Goal: Task Accomplishment & Management: Complete application form

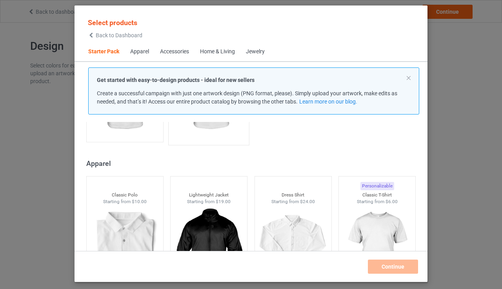
scroll to position [275, 0]
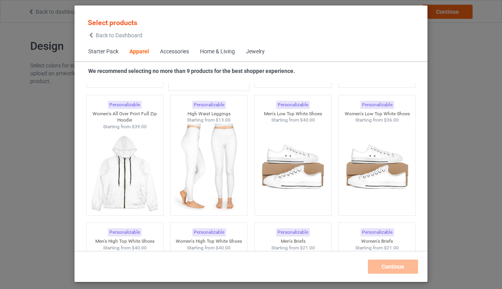
scroll to position [825, 0]
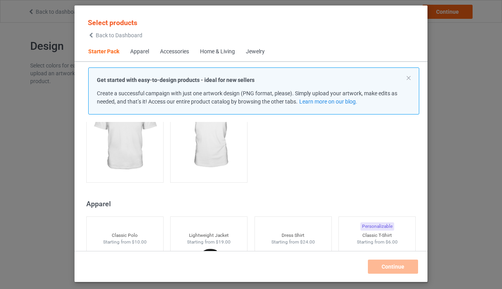
scroll to position [291, 0]
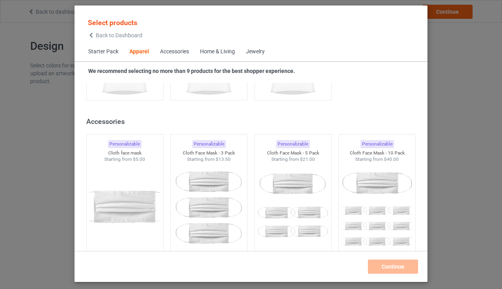
scroll to position [1694, 0]
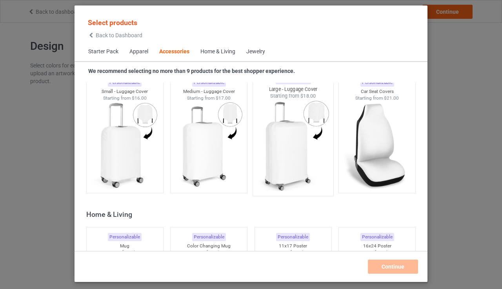
scroll to position [3411, 0]
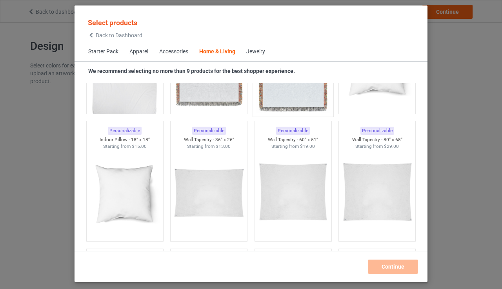
scroll to position [4031, 0]
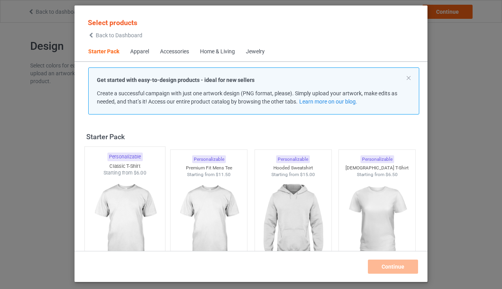
click at [120, 194] on img at bounding box center [125, 223] width 74 height 92
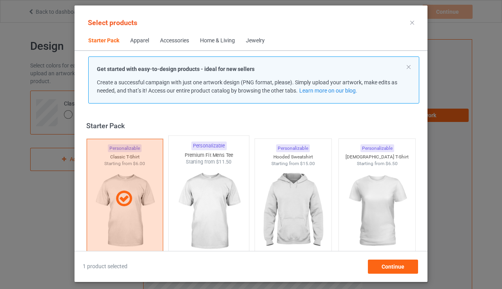
click at [240, 209] on img at bounding box center [209, 212] width 74 height 92
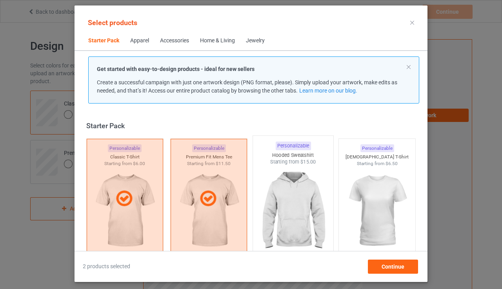
click at [295, 215] on img at bounding box center [293, 212] width 74 height 92
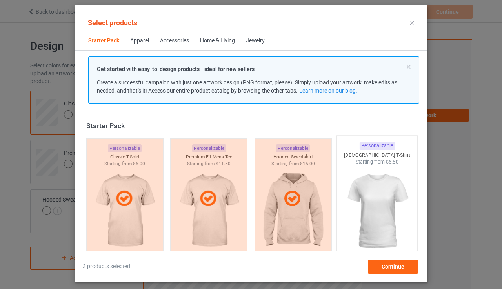
click at [370, 207] on img at bounding box center [377, 212] width 74 height 92
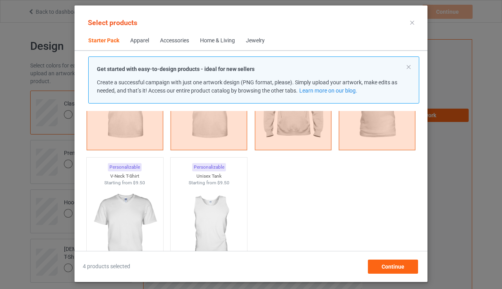
scroll to position [151, 0]
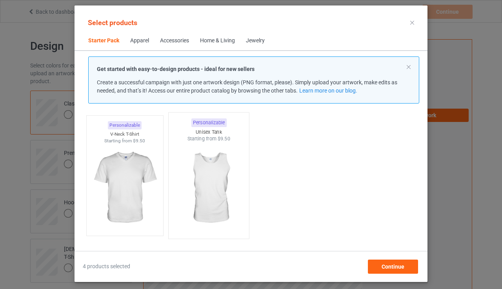
click at [224, 184] on img at bounding box center [209, 188] width 74 height 92
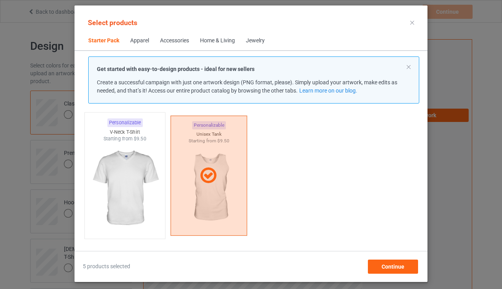
click at [118, 173] on img at bounding box center [125, 188] width 74 height 92
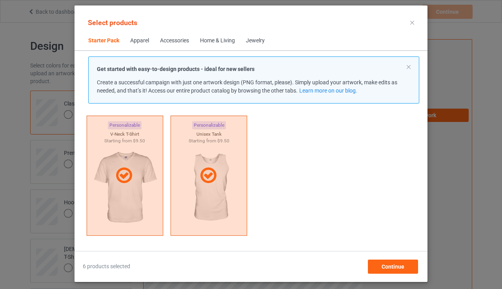
scroll to position [237, 0]
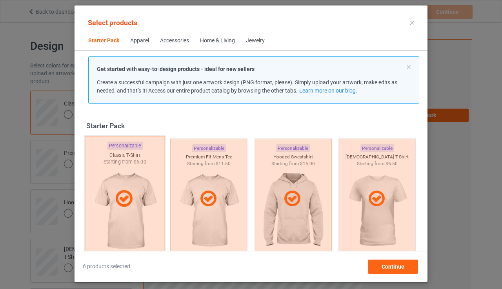
click at [124, 190] on icon at bounding box center [124, 199] width 23 height 20
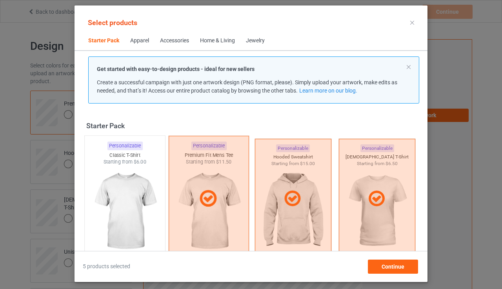
click at [217, 191] on icon at bounding box center [208, 199] width 23 height 20
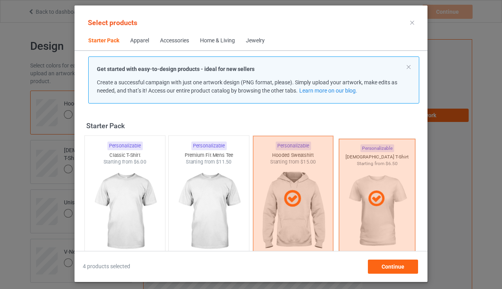
click at [280, 194] on div at bounding box center [293, 199] width 80 height 20
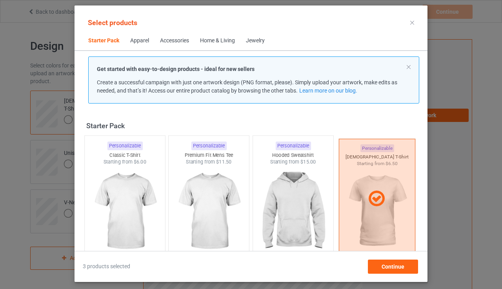
click at [430, 187] on div "Select products Starter Pack Apparel Accessories Home & Living Jewelry Get star…" at bounding box center [251, 144] width 502 height 289
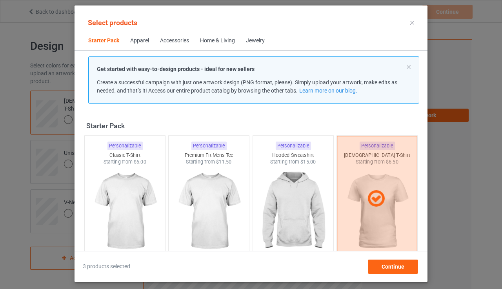
click at [370, 176] on div at bounding box center [377, 199] width 80 height 126
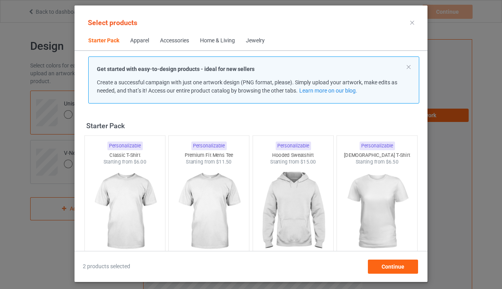
scroll to position [159, 0]
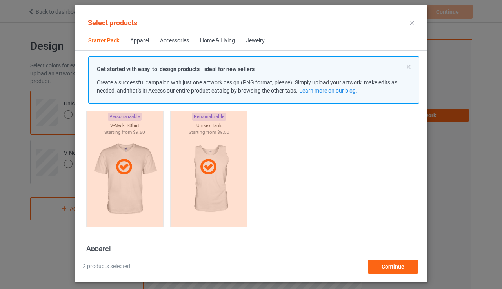
click at [256, 185] on div "Personalizable Classic T-Shirt Starting from $6.00 Personalizable Premium Fit M…" at bounding box center [251, 103] width 337 height 255
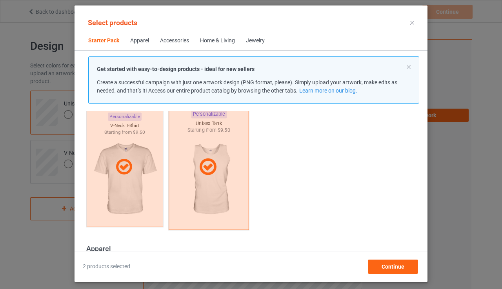
click at [229, 185] on div at bounding box center [209, 167] width 80 height 126
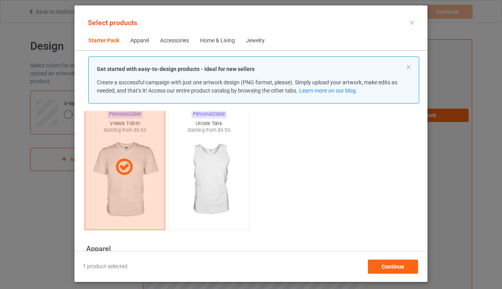
click at [148, 177] on div at bounding box center [125, 167] width 80 height 126
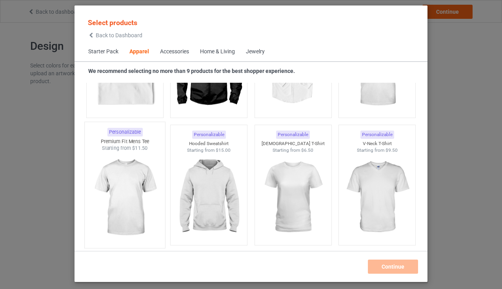
scroll to position [317, 0]
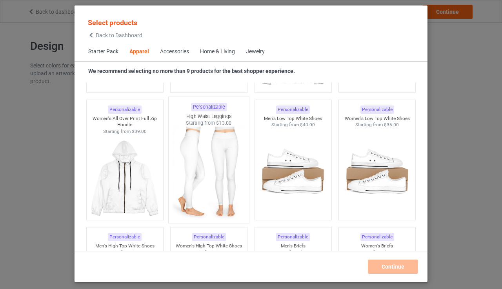
scroll to position [727, 0]
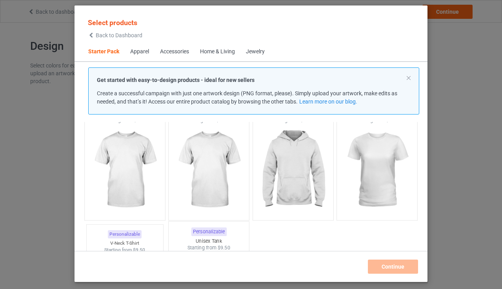
scroll to position [11, 0]
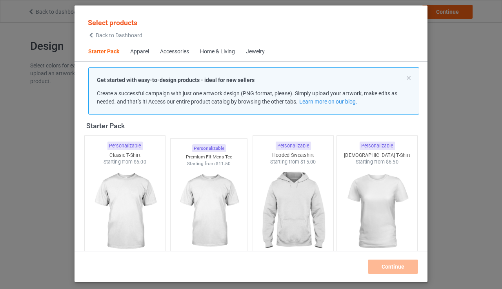
click at [139, 190] on img at bounding box center [125, 212] width 74 height 92
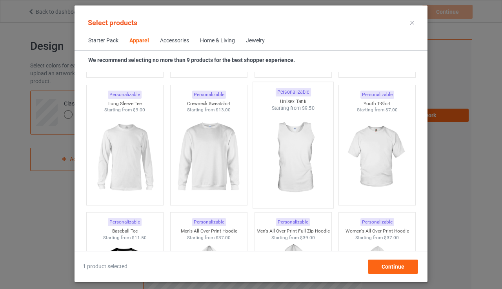
scroll to position [553, 0]
click at [213, 166] on img at bounding box center [209, 157] width 74 height 92
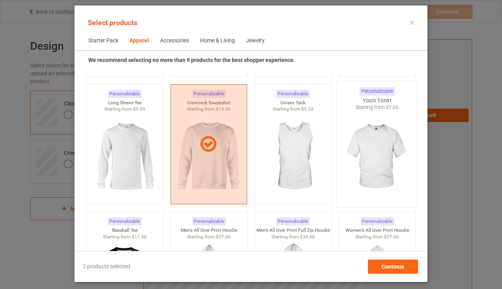
click at [372, 156] on img at bounding box center [377, 157] width 74 height 92
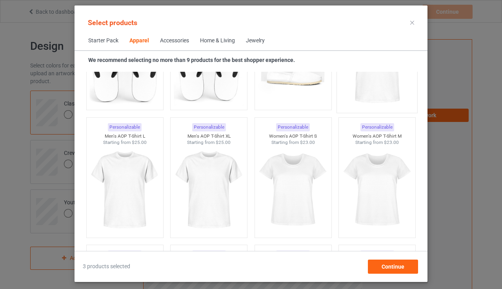
scroll to position [1293, 0]
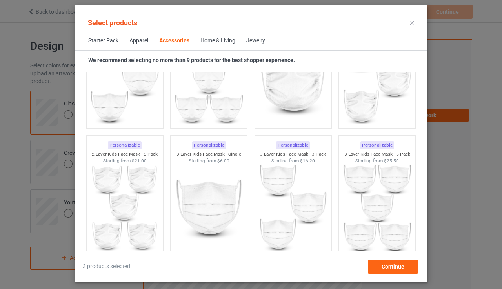
scroll to position [2061, 0]
click at [396, 266] on span "Continue" at bounding box center [393, 267] width 23 height 6
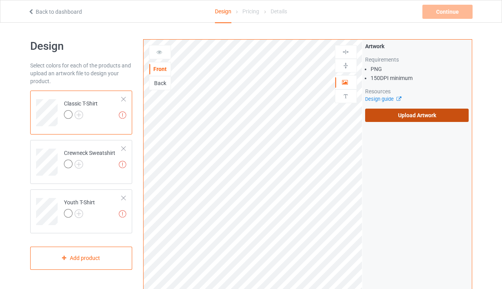
click at [403, 113] on label "Upload Artwork" at bounding box center [417, 115] width 104 height 13
click at [0, 0] on input "Upload Artwork" at bounding box center [0, 0] width 0 height 0
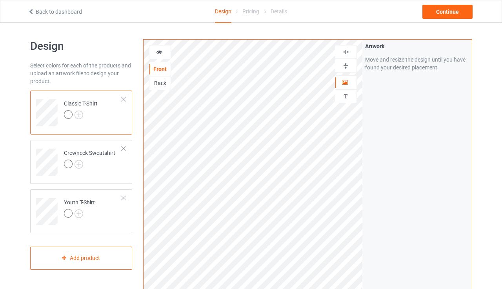
click at [380, 60] on div "Move and resize the design until you have found your desired placement" at bounding box center [417, 64] width 104 height 16
click at [70, 110] on div at bounding box center [68, 114] width 9 height 9
click at [160, 76] on div "Back" at bounding box center [160, 83] width 22 height 14
click at [163, 85] on div "Back" at bounding box center [159, 83] width 21 height 8
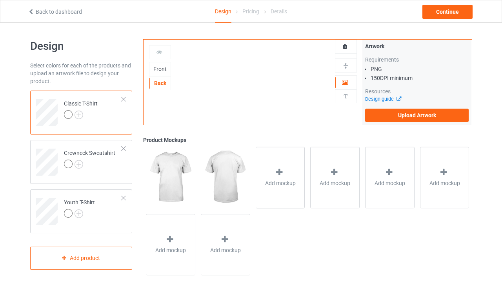
click at [162, 76] on div "Back" at bounding box center [160, 83] width 22 height 14
click at [159, 68] on div "Front" at bounding box center [159, 69] width 21 height 8
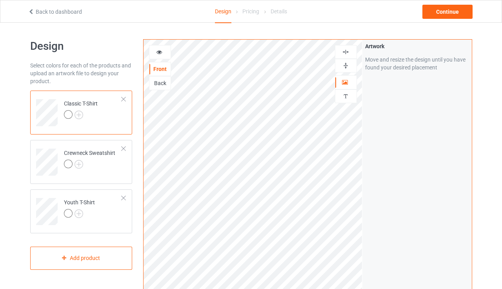
click at [363, 155] on div "Artwork Move and resize the design until you have found your desired placement" at bounding box center [416, 189] width 109 height 298
click at [162, 80] on div "Back" at bounding box center [159, 83] width 21 height 8
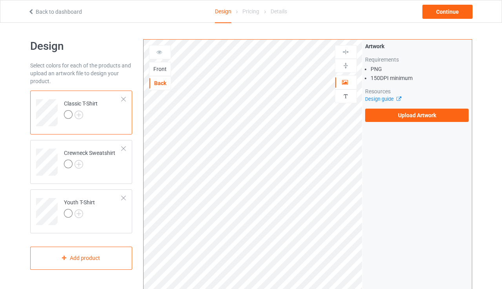
click at [163, 72] on div "Front" at bounding box center [159, 69] width 21 height 8
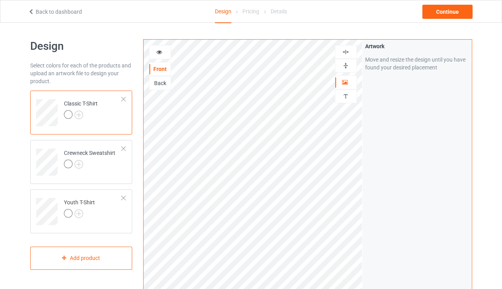
click at [345, 54] on img at bounding box center [345, 51] width 7 height 7
click at [344, 51] on img at bounding box center [345, 51] width 7 height 7
click at [163, 56] on div at bounding box center [160, 52] width 22 height 14
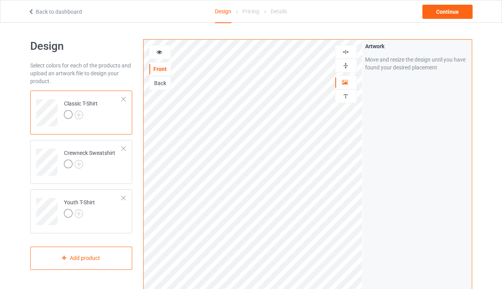
click at [159, 49] on icon at bounding box center [159, 50] width 7 height 5
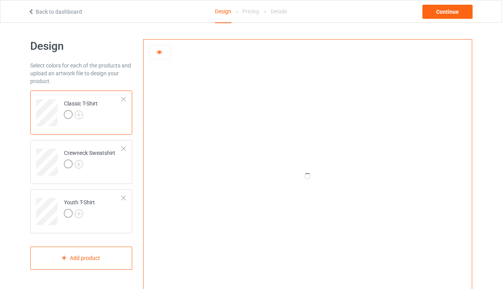
click at [159, 49] on icon at bounding box center [159, 50] width 7 height 5
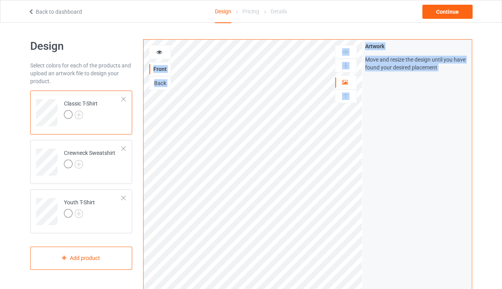
click at [133, 37] on div "Design Select colors for each of the products and upload an artwork file to des…" at bounding box center [81, 265] width 113 height 463
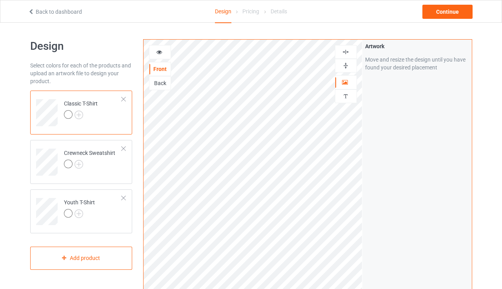
click at [349, 66] on img at bounding box center [345, 65] width 7 height 7
click at [162, 67] on div "Front" at bounding box center [159, 69] width 21 height 8
click at [160, 86] on div "Back" at bounding box center [160, 83] width 22 height 14
click at [161, 81] on div "Back" at bounding box center [159, 83] width 21 height 8
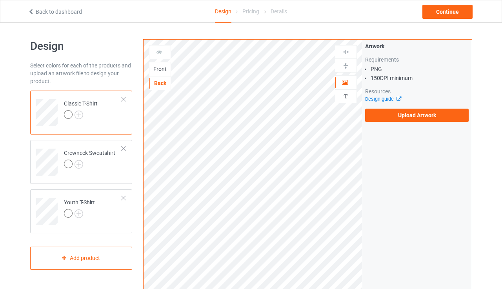
click at [160, 66] on div "Front" at bounding box center [159, 69] width 21 height 8
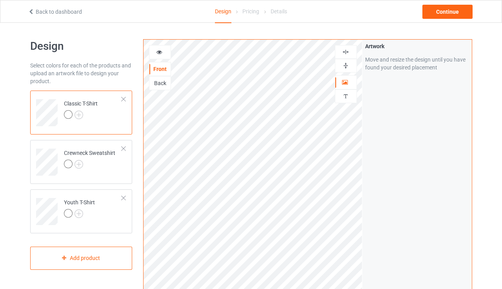
click at [158, 56] on div at bounding box center [160, 52] width 22 height 14
click at [160, 86] on div "Back" at bounding box center [160, 83] width 22 height 14
click at [160, 80] on div "Back" at bounding box center [159, 83] width 21 height 8
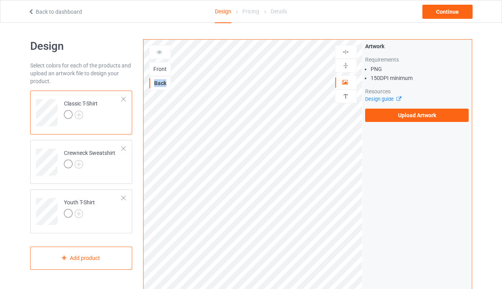
click at [160, 80] on div "Back" at bounding box center [159, 83] width 21 height 8
click at [162, 86] on div "Back" at bounding box center [159, 83] width 21 height 8
click at [156, 71] on div "Front" at bounding box center [159, 69] width 21 height 8
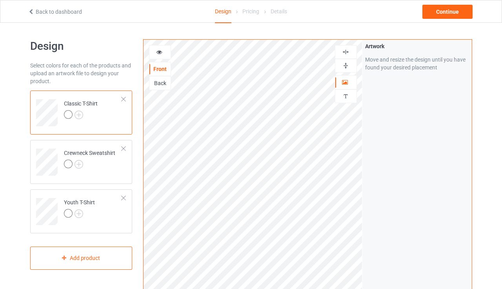
click at [32, 11] on icon at bounding box center [31, 10] width 7 height 5
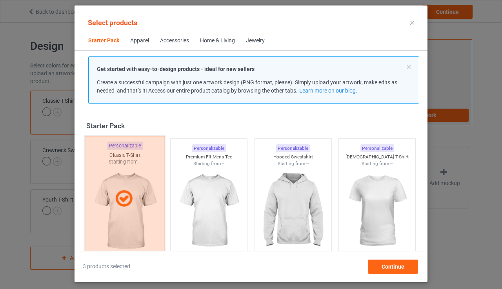
scroll to position [10, 0]
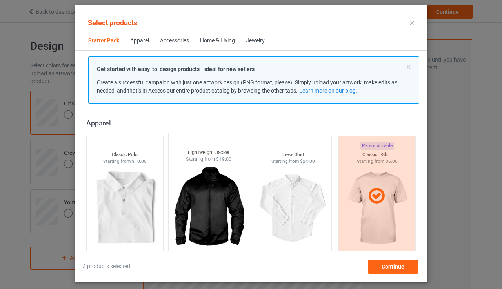
scroll to position [288, 0]
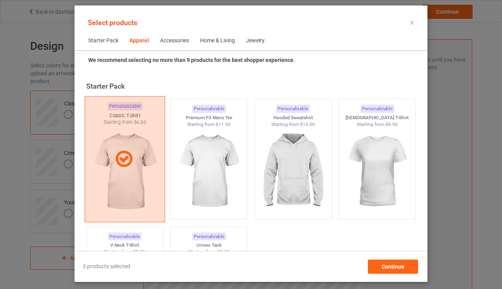
click at [140, 162] on div at bounding box center [125, 159] width 80 height 20
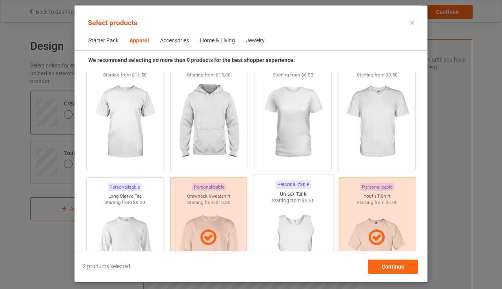
scroll to position [487, 0]
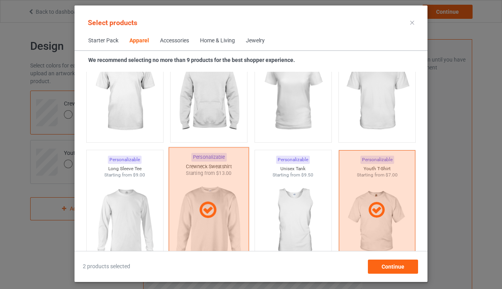
click at [200, 213] on icon at bounding box center [208, 210] width 23 height 20
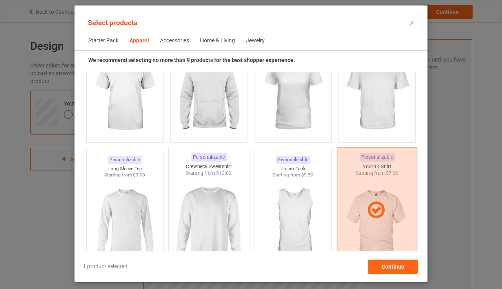
click at [366, 209] on icon at bounding box center [376, 210] width 23 height 20
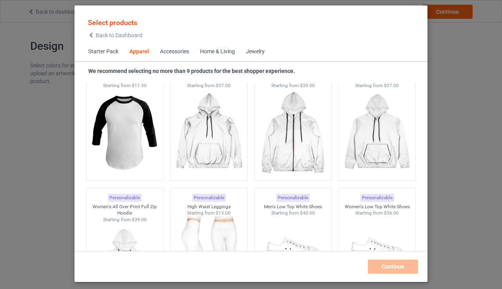
scroll to position [752, 0]
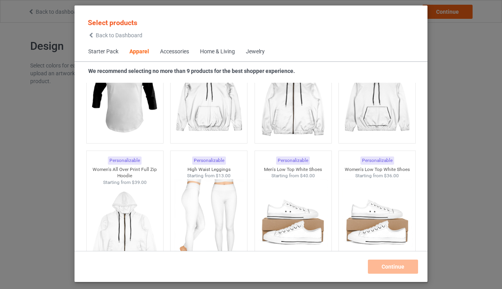
click at [256, 53] on div "Jewelry" at bounding box center [255, 52] width 19 height 8
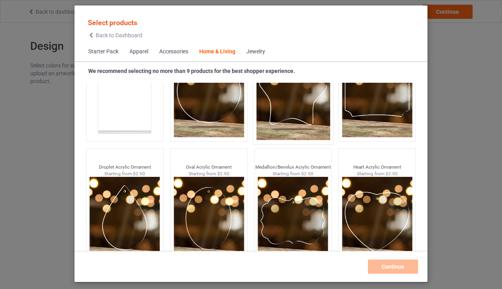
scroll to position [8363, 0]
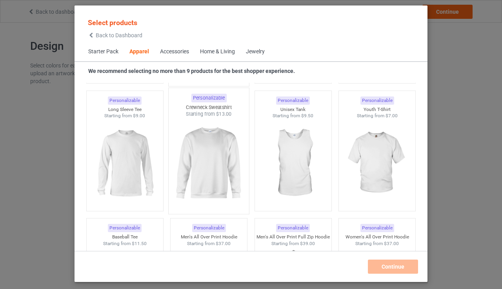
scroll to position [559, 0]
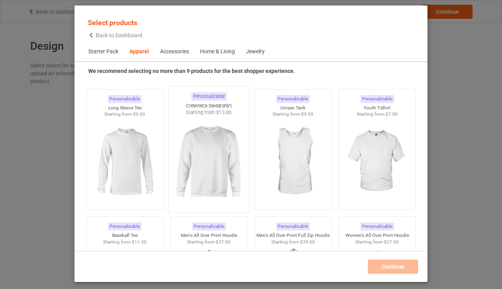
click at [215, 159] on img at bounding box center [209, 162] width 74 height 92
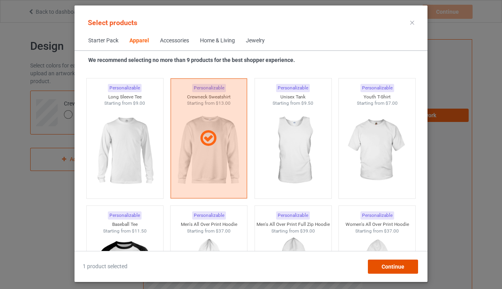
click at [382, 264] on span "Continue" at bounding box center [393, 267] width 23 height 6
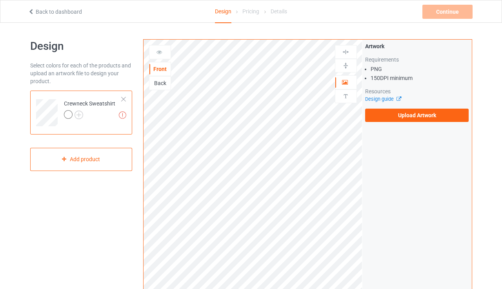
click at [68, 111] on div at bounding box center [68, 114] width 9 height 9
click at [80, 113] on img at bounding box center [79, 115] width 9 height 9
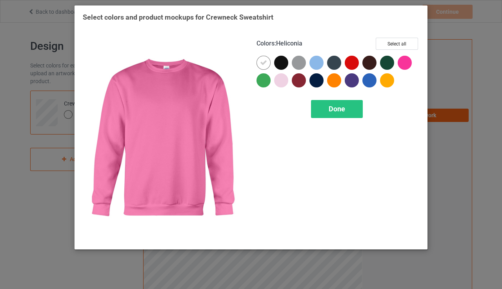
click at [441, 123] on div "Select colors and product mockups for Crewneck Sweatshirt Colors : Heliconia Se…" at bounding box center [251, 144] width 502 height 289
click at [342, 113] on div "Done" at bounding box center [337, 109] width 52 height 18
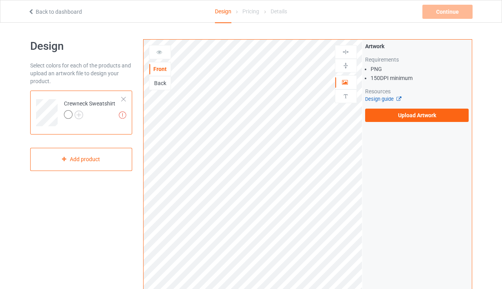
click at [392, 96] on link "Design guide" at bounding box center [383, 99] width 36 height 6
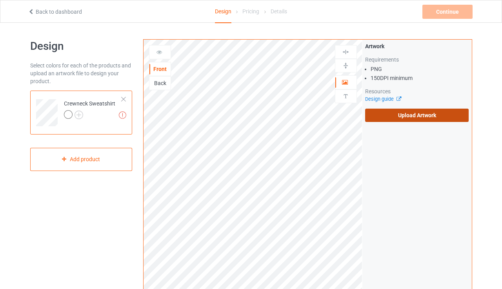
click at [395, 113] on label "Upload Artwork" at bounding box center [417, 115] width 104 height 13
click at [0, 0] on input "Upload Artwork" at bounding box center [0, 0] width 0 height 0
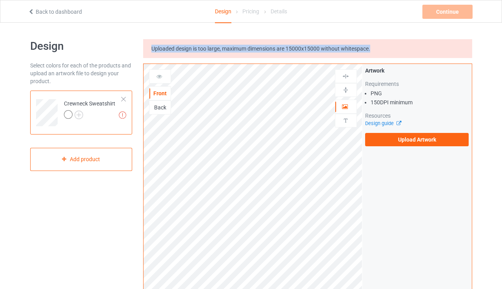
drag, startPoint x: 386, startPoint y: 48, endPoint x: 150, endPoint y: 48, distance: 235.7
click at [150, 48] on div "Uploaded design is too large, maximum dimensions are 15000x15000 without whites…" at bounding box center [307, 48] width 329 height 19
copy span "Uploaded design is too large, maximum dimensions are 15000x15000 without whites…"
click at [399, 135] on label "Upload Artwork" at bounding box center [417, 139] width 104 height 13
click at [0, 0] on input "Upload Artwork" at bounding box center [0, 0] width 0 height 0
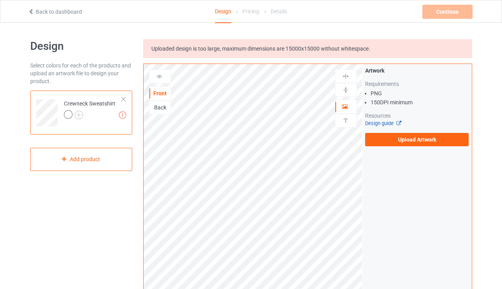
click at [385, 120] on link "Design guide" at bounding box center [383, 123] width 36 height 6
click at [98, 160] on div "Add product" at bounding box center [81, 159] width 102 height 23
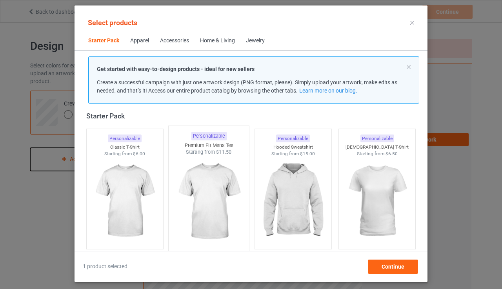
scroll to position [10, 0]
click at [135, 44] on div "Apparel" at bounding box center [139, 41] width 19 height 8
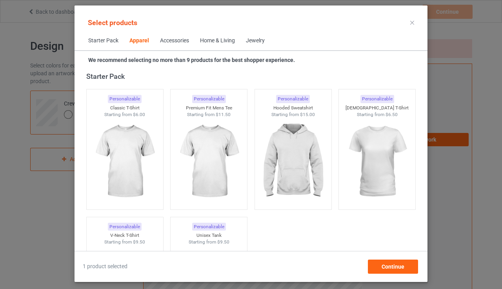
click at [143, 40] on div "Apparel" at bounding box center [139, 41] width 20 height 8
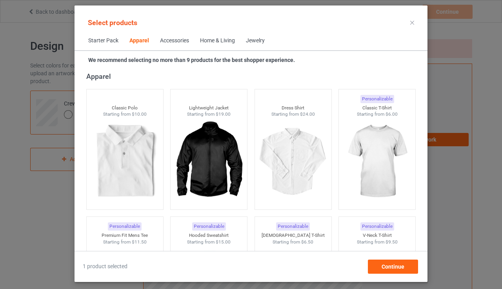
click at [165, 40] on div "Accessories" at bounding box center [174, 41] width 29 height 8
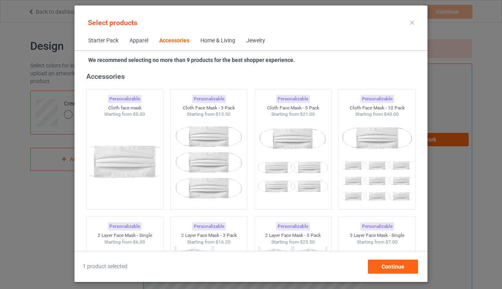
click at [214, 37] on div "Home & Living" at bounding box center [217, 41] width 35 height 8
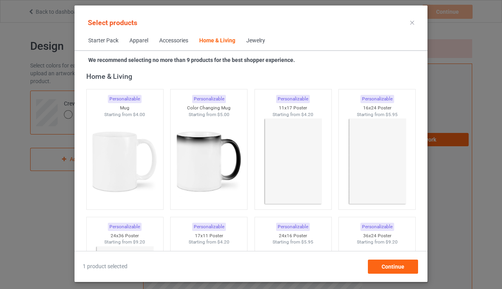
click at [267, 42] on span "Jewelry" at bounding box center [256, 40] width 30 height 19
click at [260, 42] on div "Jewelry" at bounding box center [255, 41] width 19 height 8
click at [256, 42] on div "Jewelry" at bounding box center [255, 41] width 19 height 8
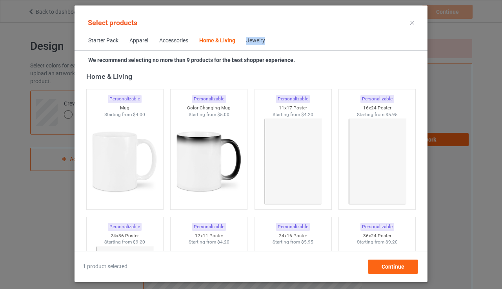
click at [413, 21] on icon at bounding box center [412, 23] width 4 height 4
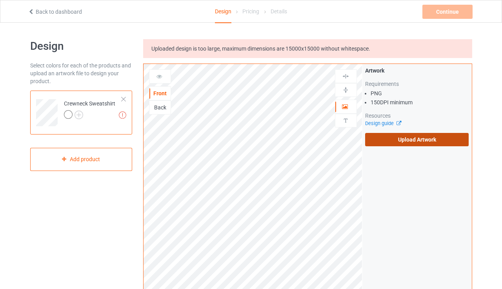
click at [407, 135] on label "Upload Artwork" at bounding box center [417, 139] width 104 height 13
click at [0, 0] on input "Upload Artwork" at bounding box center [0, 0] width 0 height 0
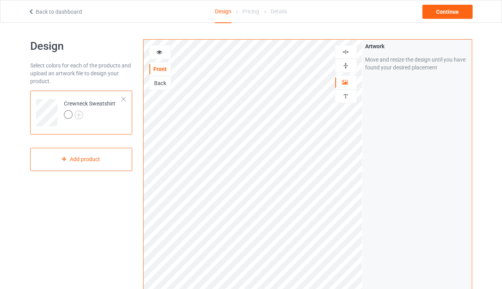
click at [164, 82] on div "Back" at bounding box center [159, 83] width 21 height 8
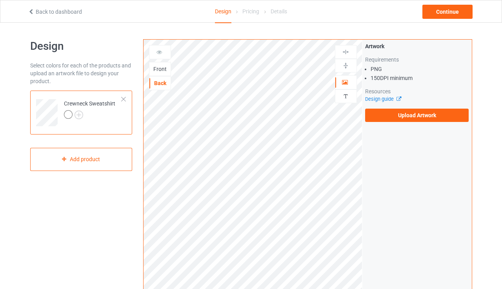
click at [159, 70] on div "Front" at bounding box center [159, 69] width 21 height 8
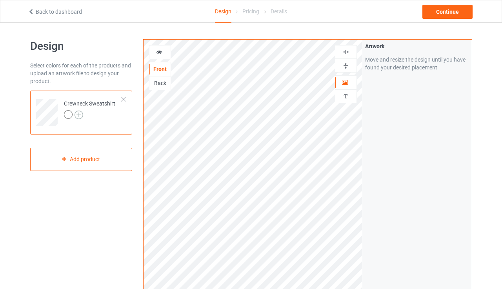
click at [78, 115] on img at bounding box center [79, 115] width 9 height 9
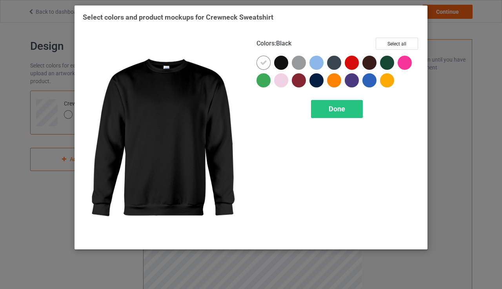
click at [286, 66] on div at bounding box center [281, 63] width 14 height 14
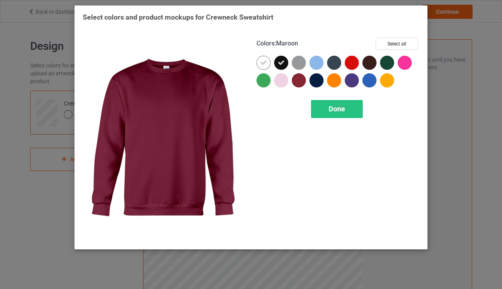
click at [301, 82] on div at bounding box center [299, 80] width 14 height 14
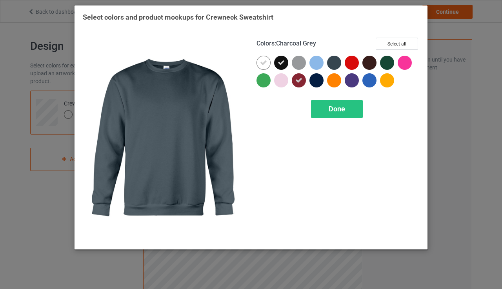
click at [342, 62] on div at bounding box center [336, 65] width 18 height 18
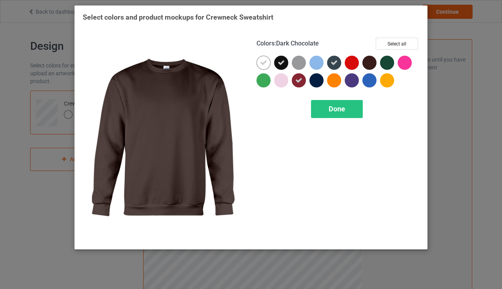
click at [373, 63] on div at bounding box center [369, 63] width 14 height 14
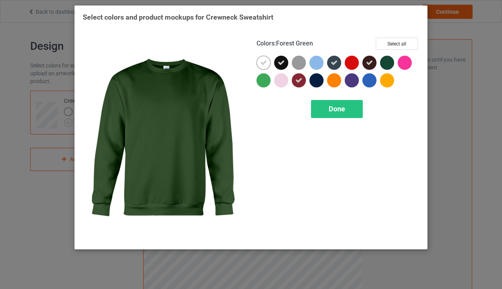
click at [391, 62] on div at bounding box center [387, 63] width 14 height 14
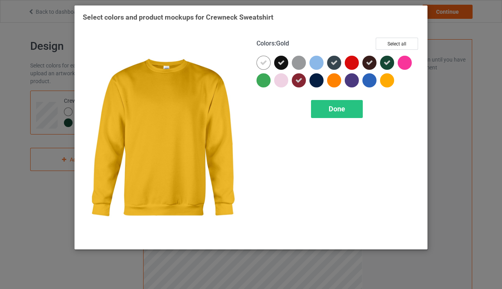
click at [386, 78] on div at bounding box center [387, 80] width 14 height 14
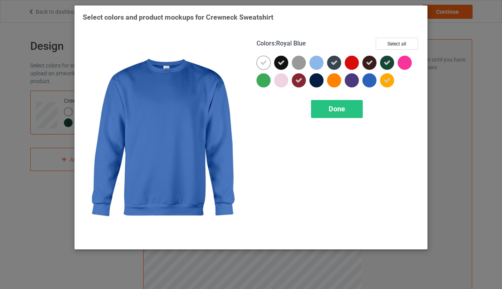
click at [367, 83] on div at bounding box center [369, 80] width 14 height 14
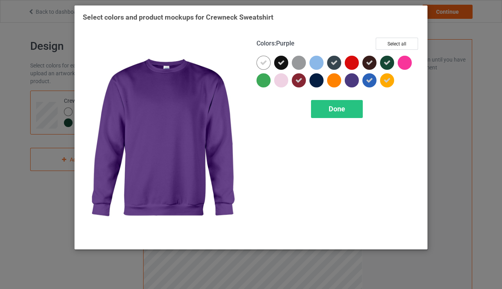
click at [353, 81] on div at bounding box center [352, 80] width 14 height 14
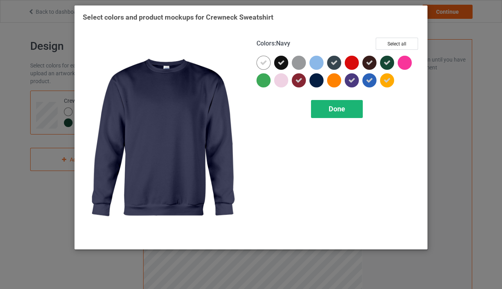
click at [339, 106] on span "Done" at bounding box center [337, 109] width 16 height 8
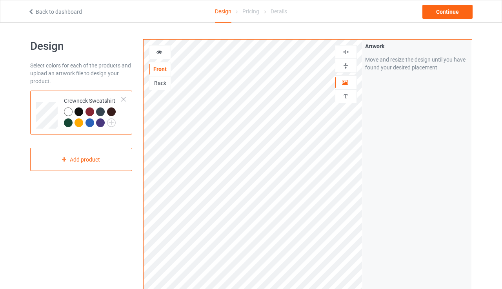
click at [80, 110] on div at bounding box center [79, 111] width 9 height 9
click at [69, 124] on div at bounding box center [68, 122] width 9 height 9
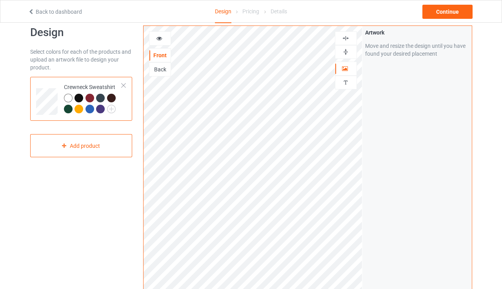
scroll to position [15, 0]
click at [346, 37] on img at bounding box center [345, 37] width 7 height 7
click at [346, 36] on img at bounding box center [345, 37] width 7 height 7
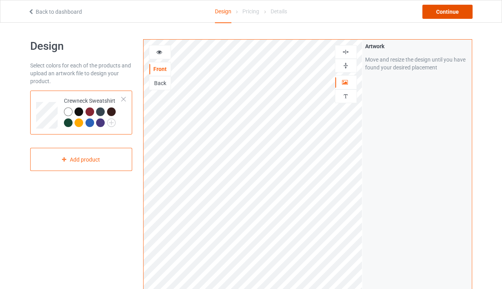
click at [442, 14] on div "Continue" at bounding box center [447, 12] width 50 height 14
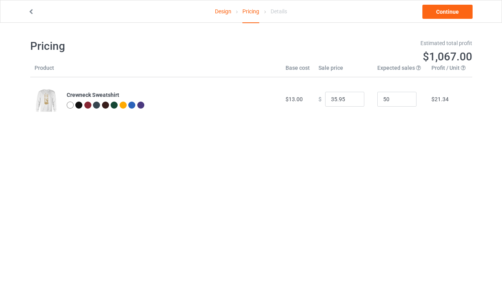
click at [44, 99] on img at bounding box center [47, 100] width 24 height 29
click at [78, 104] on div at bounding box center [78, 105] width 7 height 7
click at [139, 106] on div at bounding box center [140, 105] width 7 height 7
drag, startPoint x: 343, startPoint y: 100, endPoint x: 309, endPoint y: 100, distance: 34.1
click at [314, 96] on td "$ 35.95" at bounding box center [343, 99] width 59 height 44
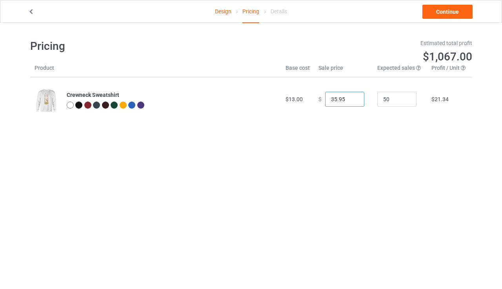
click at [334, 100] on input "35.95" at bounding box center [344, 99] width 39 height 15
drag, startPoint x: 332, startPoint y: 97, endPoint x: 322, endPoint y: 98, distance: 9.9
click at [325, 98] on input "35.95" at bounding box center [344, 99] width 39 height 15
type input "20.95"
click at [321, 126] on div "Pricing Estimated total profit $369.50 Product Base cost Sale price Expected sa…" at bounding box center [251, 80] width 442 height 115
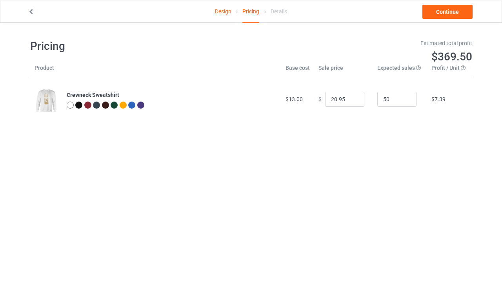
click at [142, 103] on div at bounding box center [140, 105] width 7 height 7
click at [227, 11] on link "Design" at bounding box center [223, 11] width 16 height 22
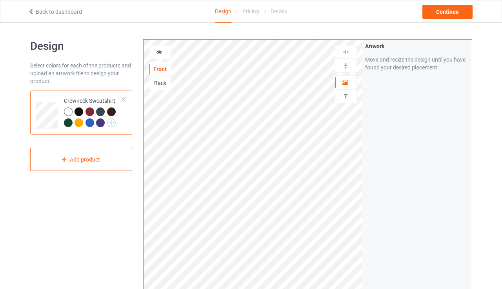
click at [78, 120] on div at bounding box center [79, 122] width 9 height 9
click at [161, 53] on icon at bounding box center [159, 50] width 7 height 5
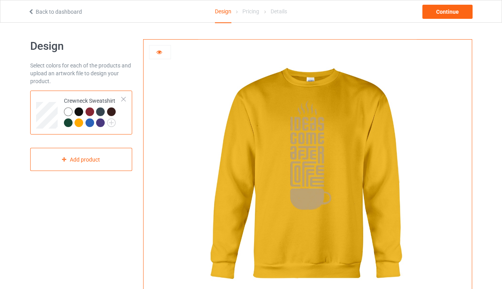
click at [79, 111] on div at bounding box center [79, 111] width 9 height 9
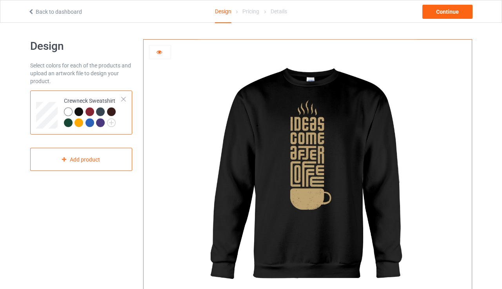
click at [80, 122] on div at bounding box center [79, 122] width 9 height 9
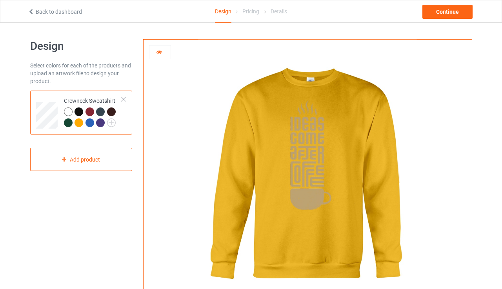
click at [77, 110] on div at bounding box center [79, 111] width 9 height 9
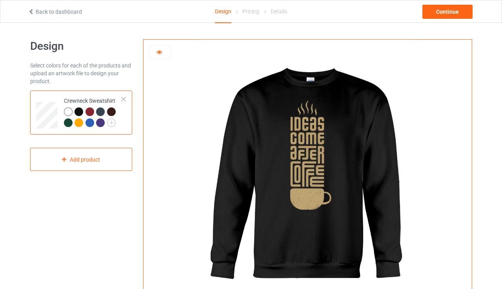
click at [91, 111] on div at bounding box center [90, 111] width 9 height 9
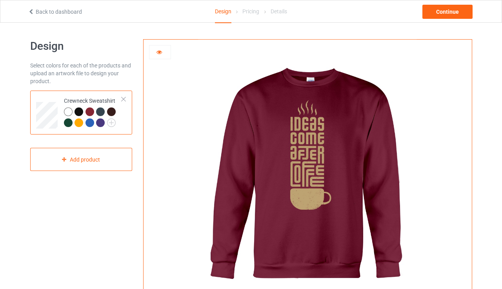
click at [100, 109] on div at bounding box center [100, 111] width 9 height 9
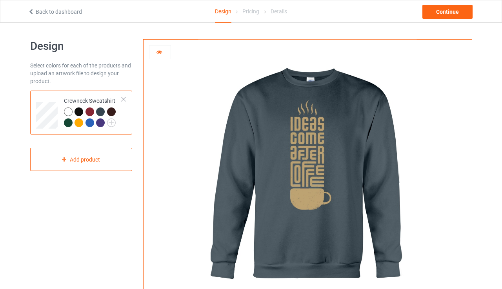
click at [102, 112] on div at bounding box center [100, 111] width 9 height 9
click at [69, 122] on div at bounding box center [68, 122] width 9 height 9
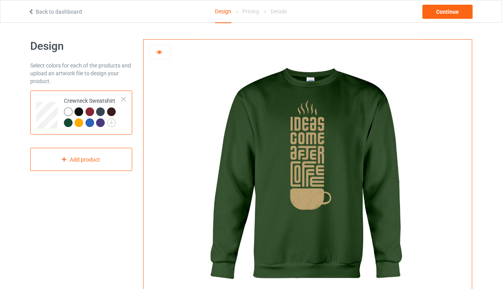
click at [114, 109] on div at bounding box center [111, 111] width 9 height 9
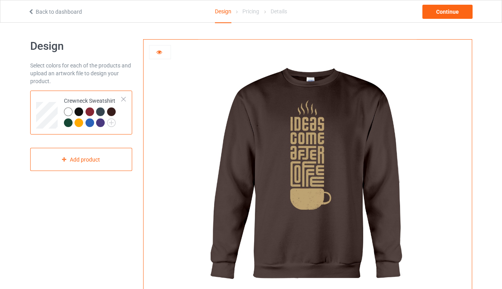
click at [80, 111] on div at bounding box center [79, 111] width 9 height 9
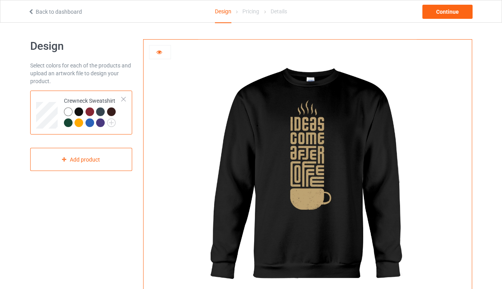
click at [160, 53] on icon at bounding box center [159, 50] width 7 height 5
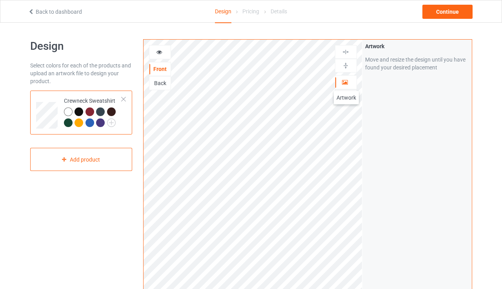
click at [346, 83] on icon at bounding box center [345, 80] width 7 height 5
click at [123, 98] on div at bounding box center [123, 98] width 5 height 5
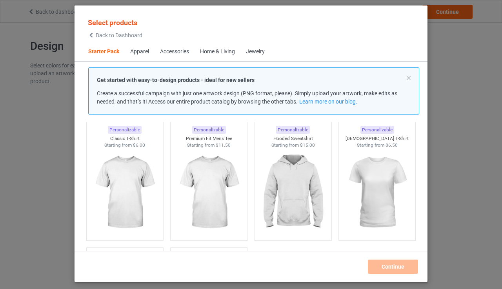
scroll to position [31, 0]
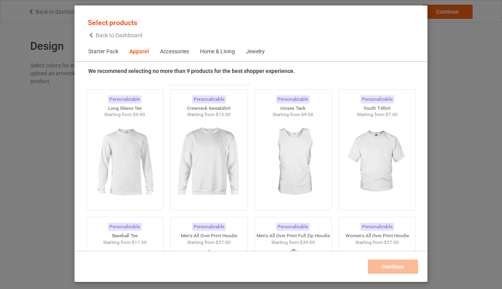
scroll to position [560, 0]
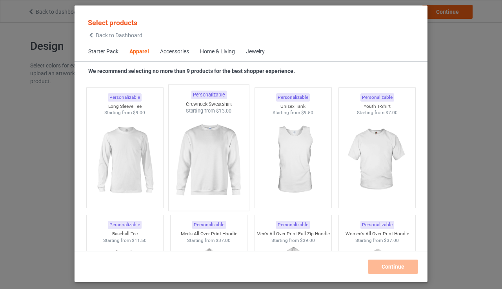
click at [217, 161] on img at bounding box center [209, 161] width 74 height 92
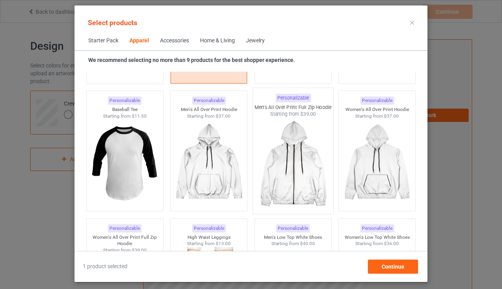
scroll to position [576, 0]
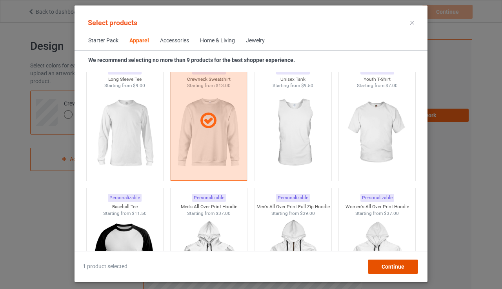
click at [386, 265] on span "Continue" at bounding box center [393, 267] width 23 height 6
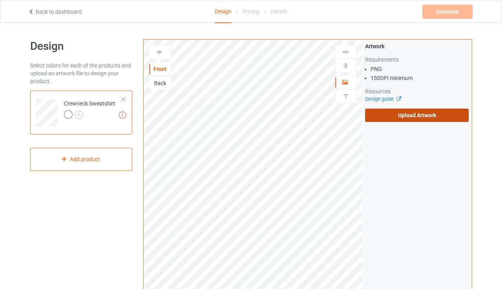
click at [400, 111] on label "Upload Artwork" at bounding box center [417, 115] width 104 height 13
click at [0, 0] on input "Upload Artwork" at bounding box center [0, 0] width 0 height 0
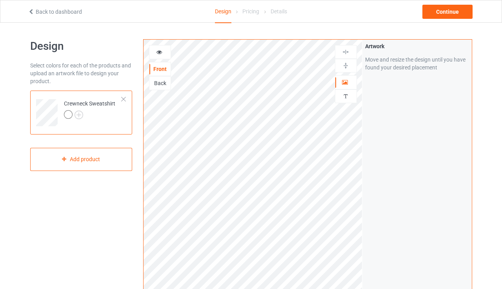
click at [159, 81] on div "Back" at bounding box center [159, 83] width 21 height 8
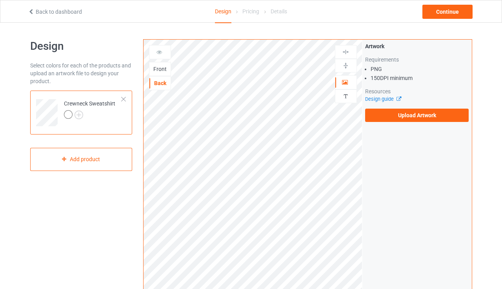
click at [164, 71] on div "Front" at bounding box center [159, 69] width 21 height 8
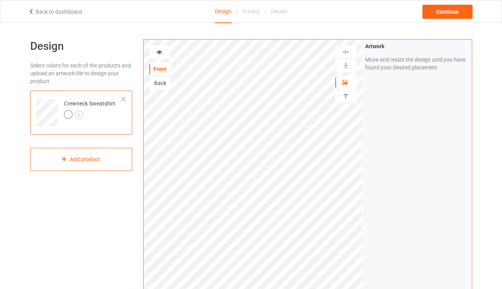
click at [160, 54] on icon at bounding box center [159, 50] width 7 height 5
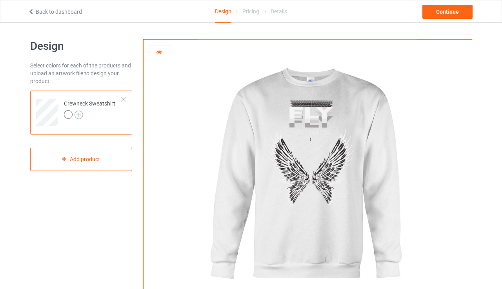
click at [80, 115] on img at bounding box center [79, 115] width 9 height 9
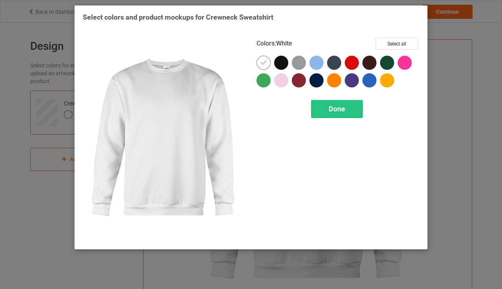
click at [265, 66] on icon at bounding box center [263, 62] width 7 height 7
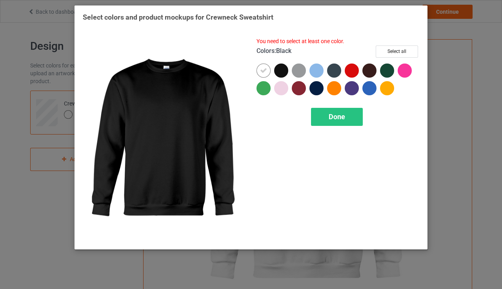
click at [282, 73] on div at bounding box center [281, 71] width 14 height 14
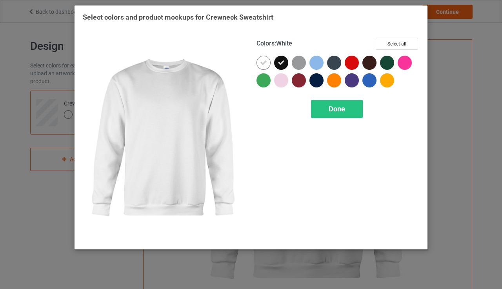
click at [264, 66] on icon at bounding box center [263, 62] width 7 height 7
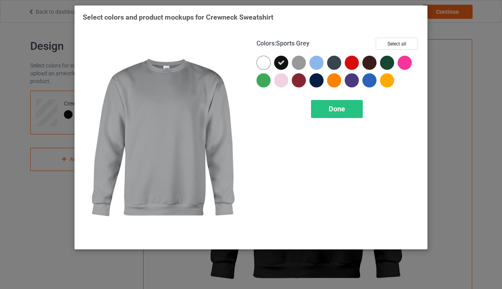
click at [302, 61] on div at bounding box center [299, 63] width 14 height 14
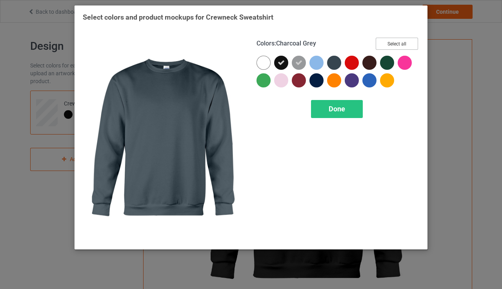
click at [380, 44] on button "Select all" at bounding box center [397, 44] width 42 height 12
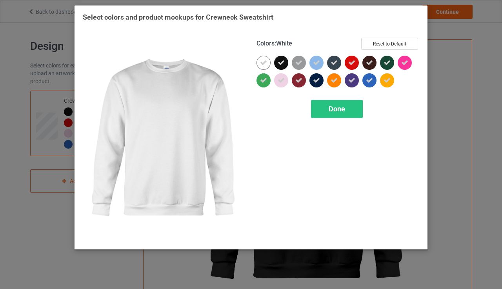
click at [266, 65] on icon at bounding box center [263, 62] width 7 height 7
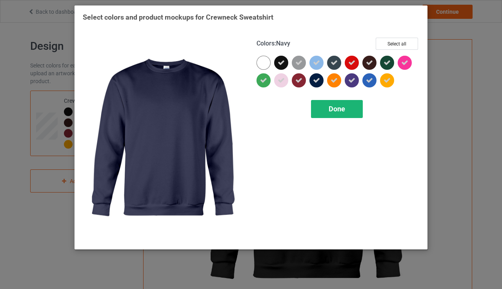
click at [345, 111] on span "Done" at bounding box center [337, 109] width 16 height 8
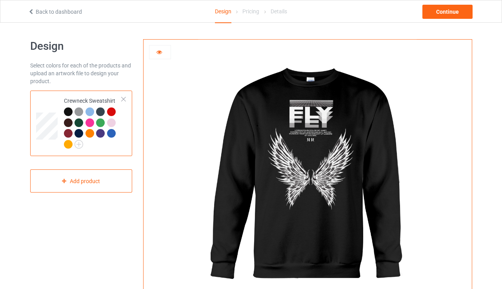
click at [78, 109] on div at bounding box center [79, 111] width 9 height 9
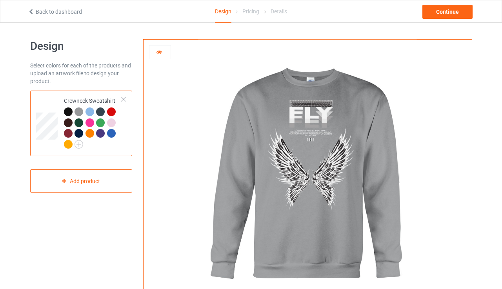
click at [162, 56] on div at bounding box center [160, 52] width 22 height 14
click at [161, 53] on icon at bounding box center [159, 50] width 7 height 5
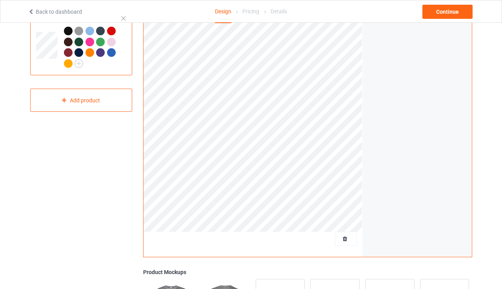
scroll to position [111, 0]
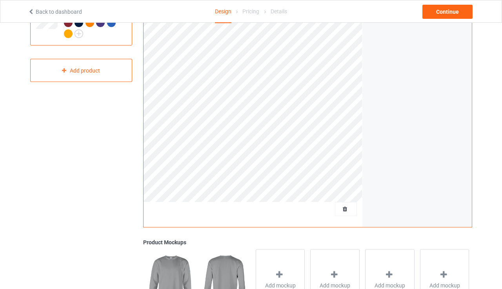
click at [229, 266] on img at bounding box center [225, 279] width 49 height 61
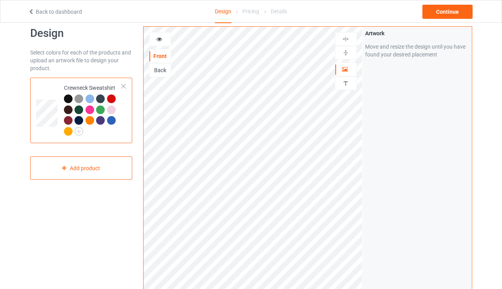
scroll to position [11, 0]
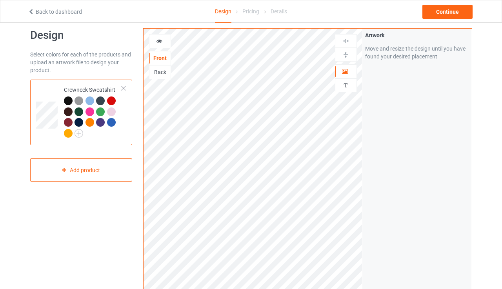
click at [165, 73] on div "Back" at bounding box center [159, 72] width 21 height 8
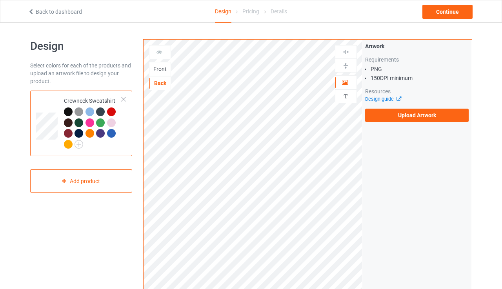
click at [161, 71] on div "Front" at bounding box center [159, 69] width 21 height 8
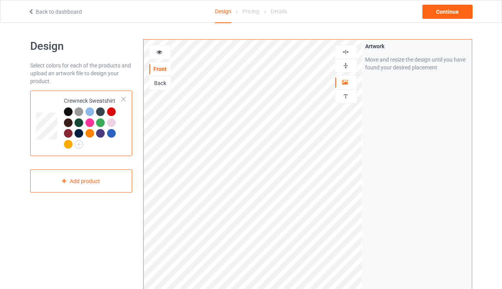
click at [166, 54] on div at bounding box center [159, 52] width 21 height 8
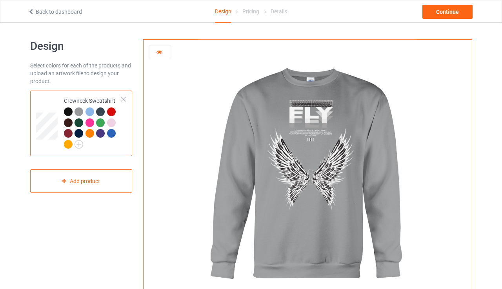
click at [89, 109] on div at bounding box center [90, 111] width 9 height 9
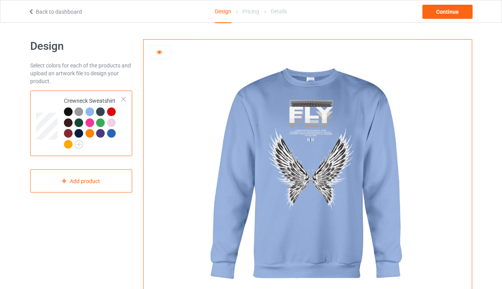
click at [100, 110] on div at bounding box center [100, 111] width 9 height 9
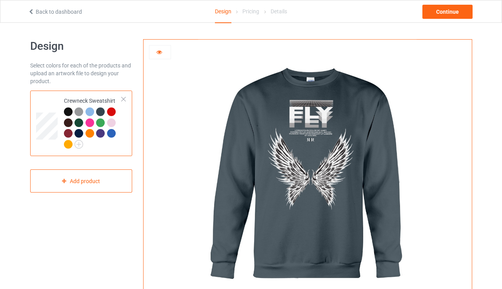
click at [111, 119] on div at bounding box center [111, 122] width 9 height 9
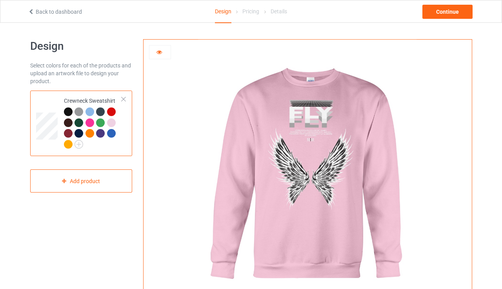
click at [159, 53] on icon at bounding box center [159, 50] width 7 height 5
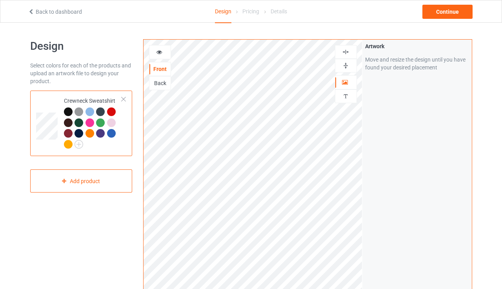
click at [111, 121] on div at bounding box center [111, 122] width 9 height 9
click at [81, 143] on img at bounding box center [79, 144] width 9 height 9
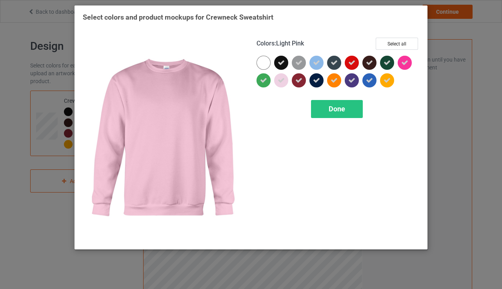
click at [283, 81] on icon at bounding box center [281, 80] width 7 height 7
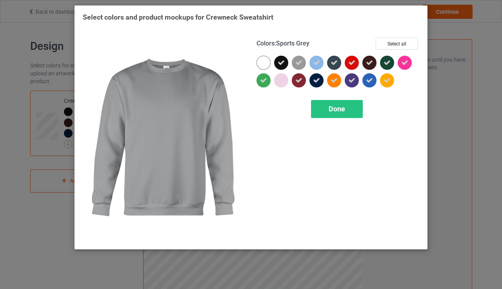
click at [302, 63] on icon at bounding box center [298, 62] width 7 height 7
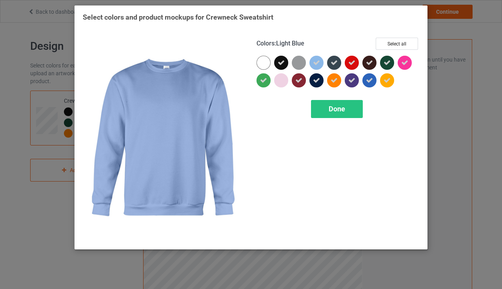
click at [321, 60] on div at bounding box center [316, 63] width 14 height 14
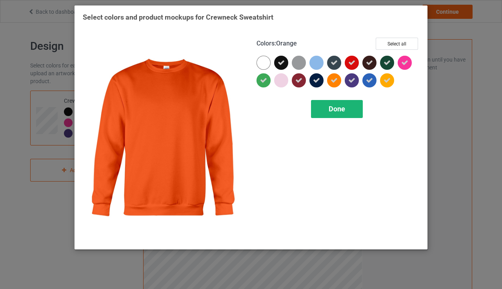
click at [343, 108] on span "Done" at bounding box center [337, 109] width 16 height 8
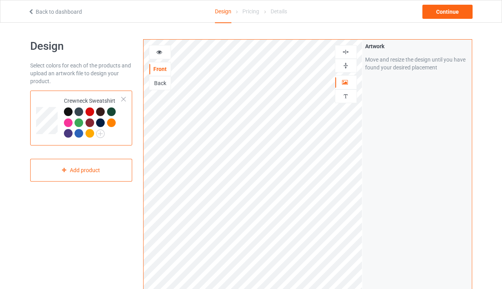
click at [160, 48] on div at bounding box center [160, 52] width 22 height 14
click at [161, 52] on icon at bounding box center [159, 50] width 7 height 5
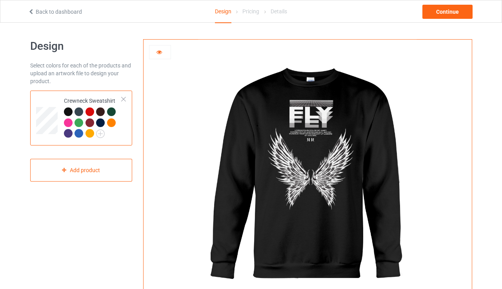
click at [91, 132] on div at bounding box center [90, 133] width 9 height 9
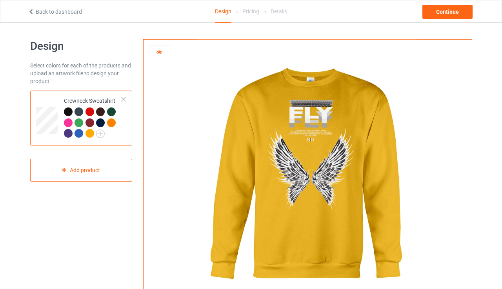
click at [78, 133] on div at bounding box center [79, 133] width 9 height 9
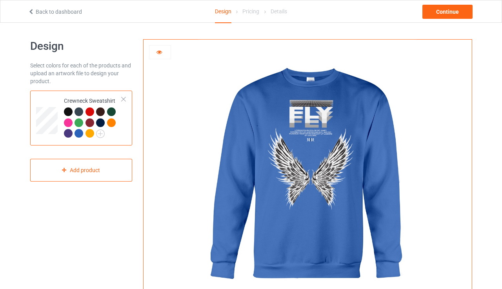
click at [68, 132] on div at bounding box center [68, 133] width 9 height 9
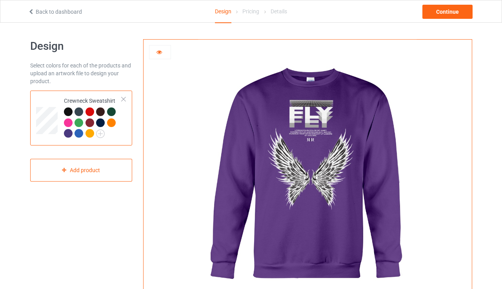
click at [109, 121] on div at bounding box center [111, 122] width 9 height 9
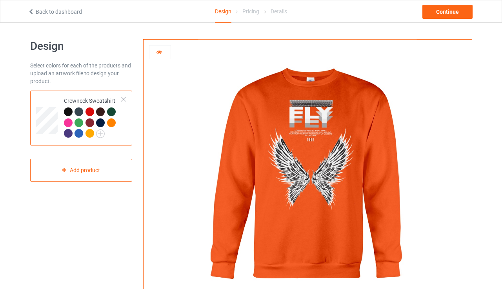
click at [100, 122] on div at bounding box center [100, 122] width 9 height 9
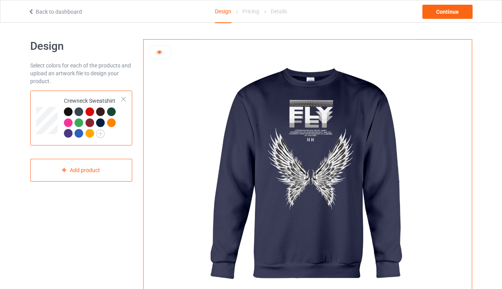
click at [89, 122] on div at bounding box center [90, 122] width 9 height 9
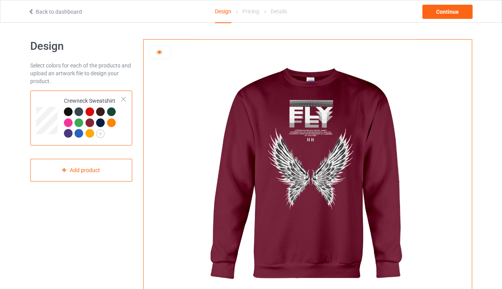
click at [68, 122] on div at bounding box center [68, 122] width 9 height 9
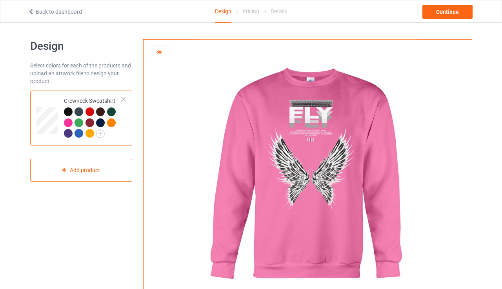
click at [112, 110] on div at bounding box center [111, 111] width 9 height 9
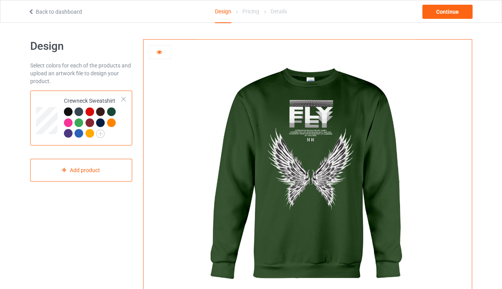
click at [110, 123] on div at bounding box center [111, 122] width 9 height 9
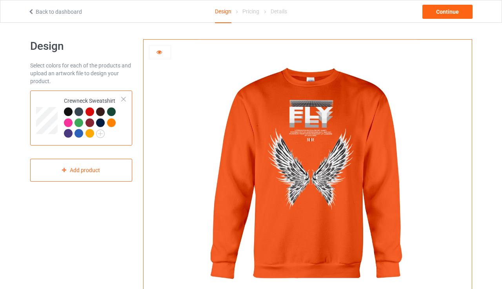
click at [91, 129] on div at bounding box center [90, 133] width 9 height 9
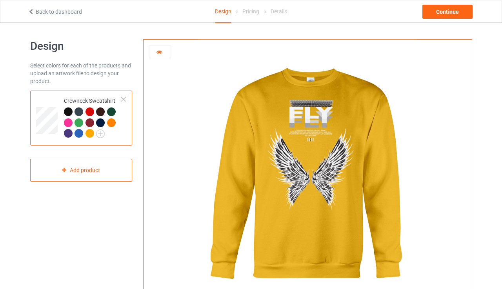
click at [70, 109] on div at bounding box center [68, 111] width 9 height 9
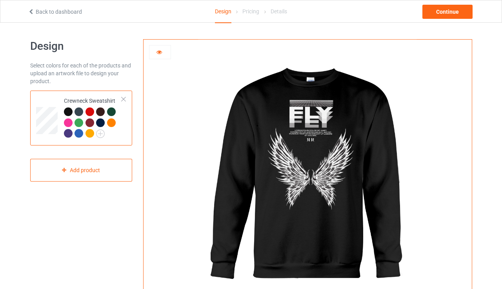
click at [160, 51] on icon at bounding box center [159, 50] width 7 height 5
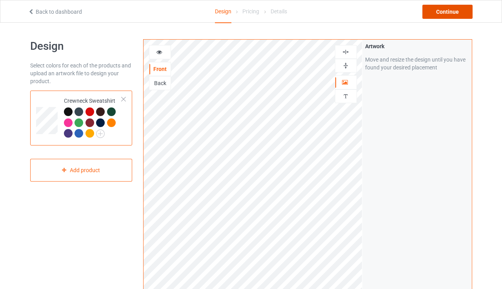
click at [441, 12] on div "Continue" at bounding box center [447, 12] width 50 height 14
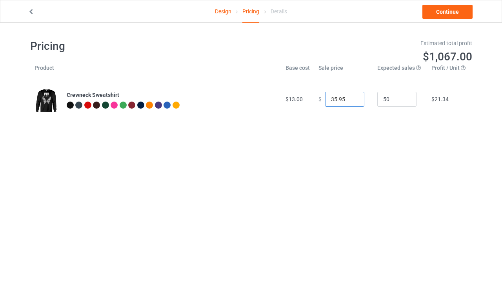
drag, startPoint x: 332, startPoint y: 99, endPoint x: 326, endPoint y: 99, distance: 5.9
click at [326, 99] on input "35.95" at bounding box center [344, 99] width 39 height 15
type input "19.95"
click at [288, 152] on body "Design Pricing Details Continue Pricing Estimated total profit $323.00 Product …" at bounding box center [251, 167] width 502 height 289
click at [441, 9] on link "Continue" at bounding box center [447, 12] width 50 height 14
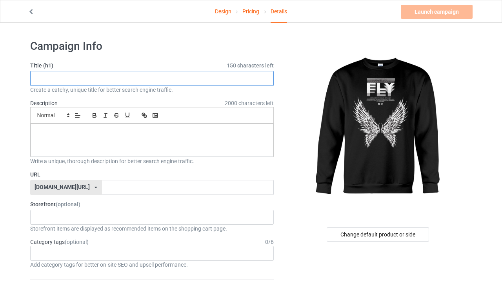
click at [202, 78] on input "text" at bounding box center [152, 78] width 244 height 15
paste input "Black and White Grunge Wings T-Shirt"
paste input "s T-Shirt"
type input "Black and White Grunge Wings"
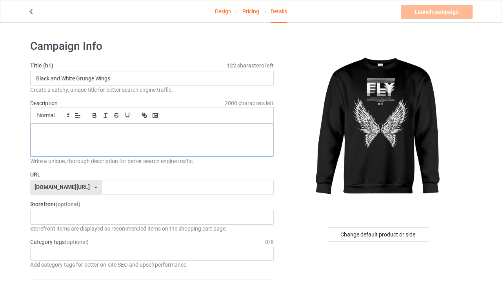
click at [182, 126] on div at bounding box center [152, 140] width 243 height 33
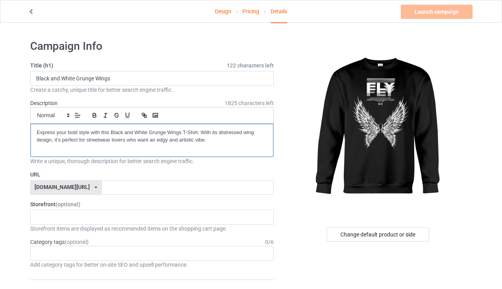
scroll to position [4, 0]
click at [193, 141] on p "Express your bold style with this Black and White Grunge Wings T-Shirt. With it…" at bounding box center [152, 136] width 231 height 15
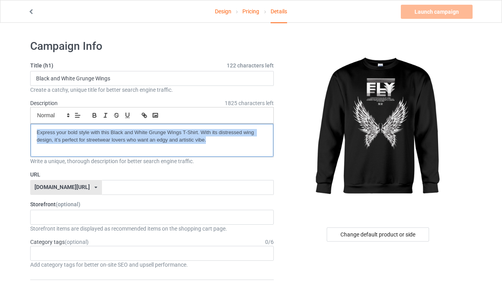
click at [193, 141] on p "Express your bold style with this Black and White Grunge Wings T-Shirt. With it…" at bounding box center [152, 136] width 231 height 15
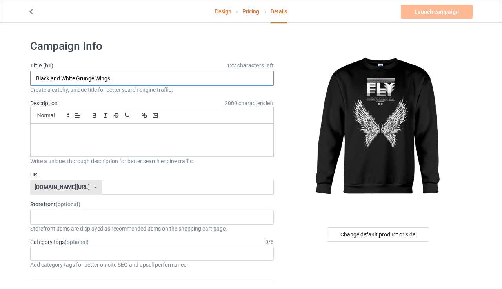
click at [173, 82] on input "Black and White Grunge Wings" at bounding box center [152, 78] width 244 height 15
click at [132, 82] on input "text" at bounding box center [152, 78] width 244 height 15
paste input "Black & White Grunge Wings Sweatshirt – Bold Urban Streetwear"
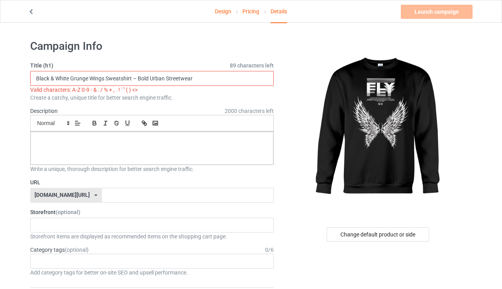
click at [138, 78] on input "Black & White Grunge Wings Sweatshirt – Bold Urban Streetwear" at bounding box center [152, 78] width 244 height 15
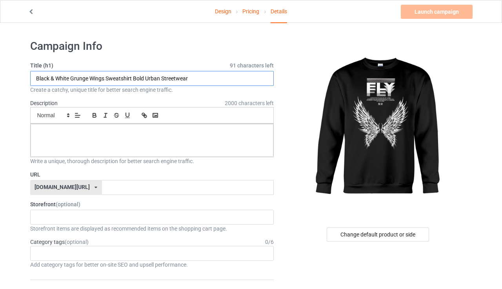
click at [132, 80] on input "Black & White Grunge Wings Sweatshirt Bold Urban Streetwear" at bounding box center [152, 78] width 244 height 15
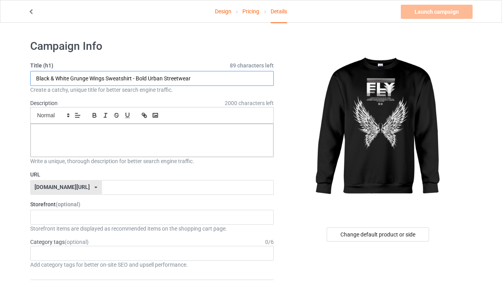
click at [140, 76] on input "Black & White Grunge Wings Sweatshirt - Bold Urban Streetwear" at bounding box center [152, 78] width 244 height 15
paste input "–"
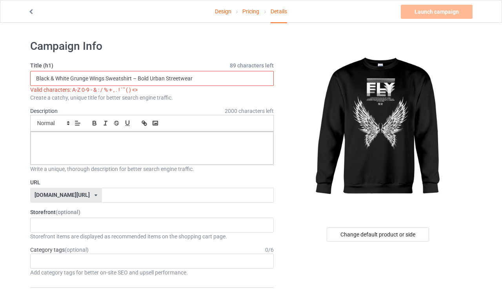
click at [139, 76] on input "Black & White Grunge Wings Sweatshirt – Bold Urban Streetwear" at bounding box center [152, 78] width 244 height 15
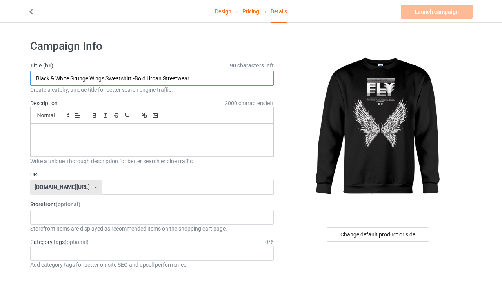
type input "Black & White Grunge Wings Sweatshirt - Bold Urban Streetwear"
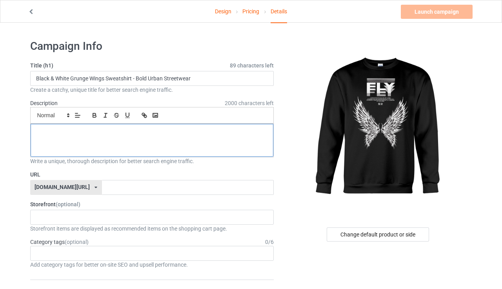
click at [149, 139] on div at bounding box center [152, 140] width 243 height 33
click at [129, 133] on p at bounding box center [152, 132] width 231 height 7
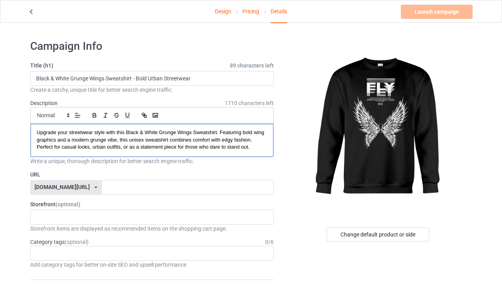
scroll to position [3, 0]
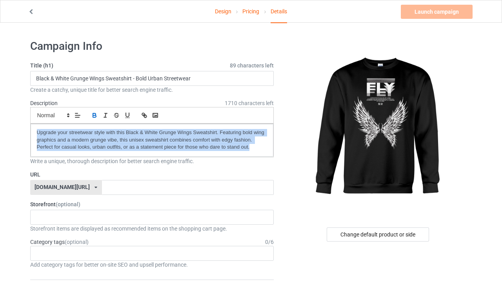
click at [98, 111] on button "button" at bounding box center [94, 115] width 11 height 9
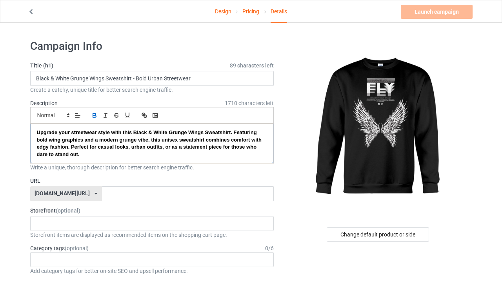
scroll to position [0, 0]
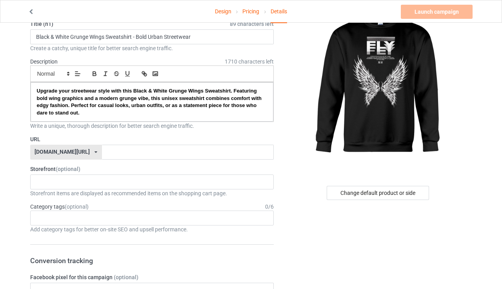
scroll to position [47, 0]
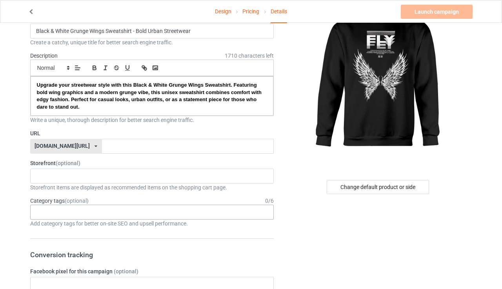
click at [136, 205] on div "Age > [DEMOGRAPHIC_DATA] > 1 Age > [DEMOGRAPHIC_DATA] Months > 1 Month Age > [D…" at bounding box center [152, 212] width 244 height 15
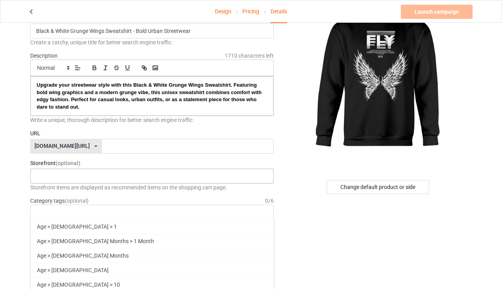
paste input "grunge sweatshirt"
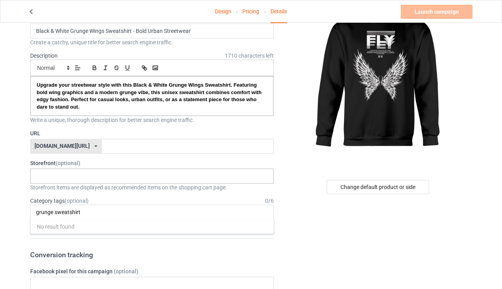
type input "grunge sweatshirt"
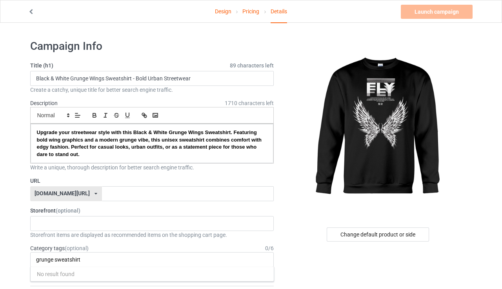
scroll to position [0, 0]
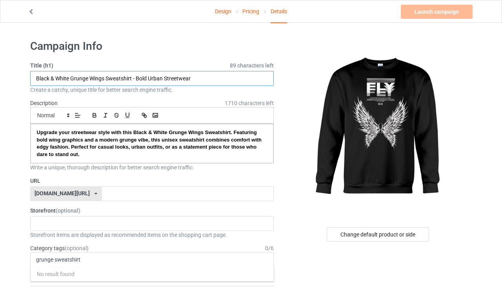
click at [186, 80] on input "Black & White Grunge Wings Sweatshirt - Bold Urban Streetwear" at bounding box center [152, 78] width 244 height 15
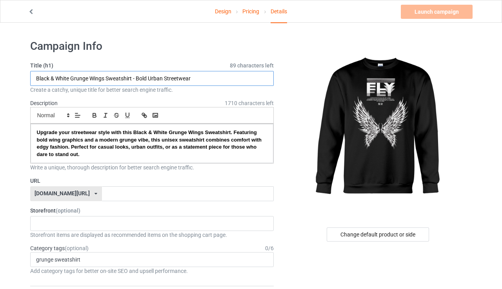
click at [186, 80] on input "Black & White Grunge Wings Sweatshirt - Bold Urban Streetwear" at bounding box center [152, 78] width 244 height 15
paste input "| Bold Streetwear Graphic Pullove"
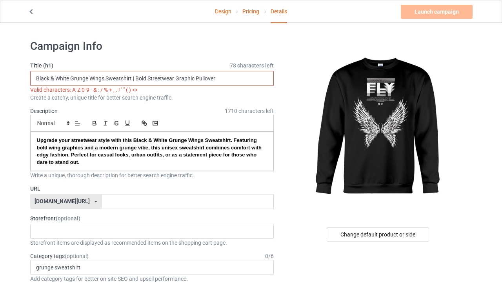
click at [135, 78] on input "Black & White Grunge Wings Sweatshirt | Bold Streetwear Graphic Pullover" at bounding box center [152, 78] width 244 height 15
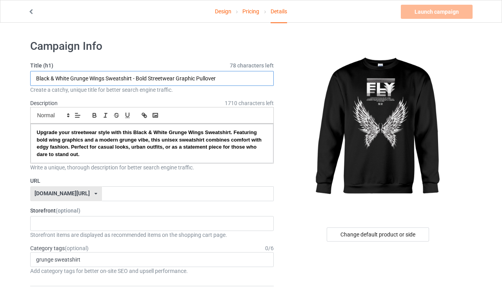
type input "Black & White Grunge Wings Sweatshirt - Bold Streetwear Graphic Pullover"
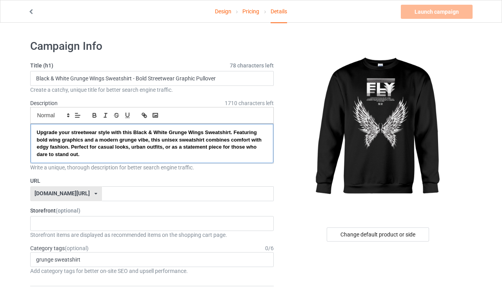
click at [84, 147] on p "Upgrade your streetwear style with this Black & White Grunge Wings Sweatshirt. …" at bounding box center [152, 143] width 231 height 29
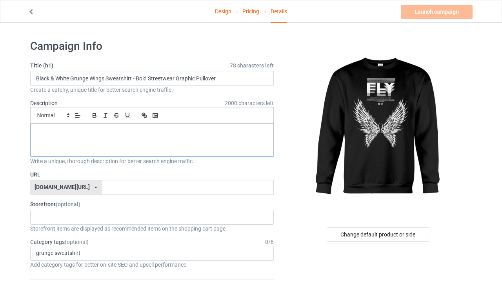
click at [159, 134] on p at bounding box center [152, 132] width 231 height 7
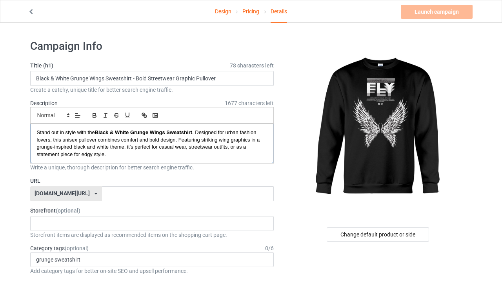
scroll to position [7, 0]
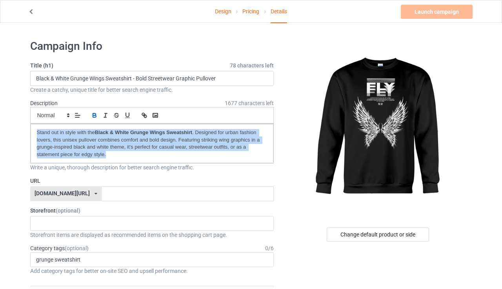
click at [96, 112] on icon "button" at bounding box center [94, 115] width 7 height 7
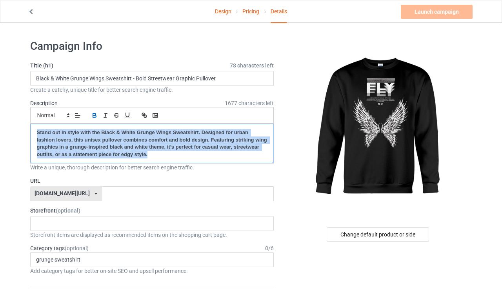
click at [169, 150] on p "Stand out in style with the Black & White Grunge Wings Sweatshirt. Designed for…" at bounding box center [152, 143] width 231 height 29
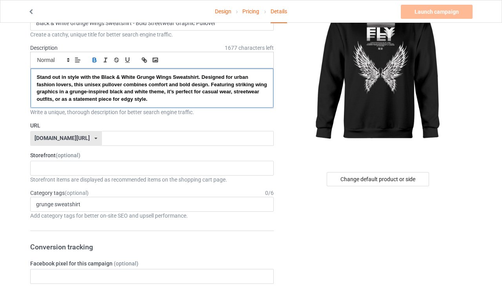
scroll to position [56, 0]
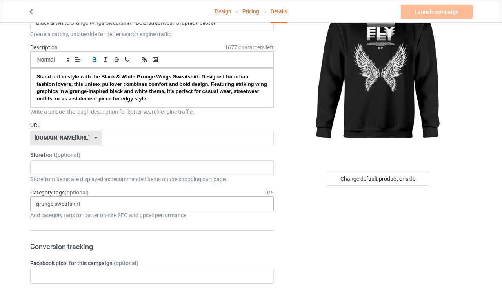
click at [99, 204] on div "grunge sweatshirt No result found 1 1 Month 1-12 Months 1-19 10 10 Month 100 10…" at bounding box center [152, 204] width 244 height 15
type input "grunge sweatshir"
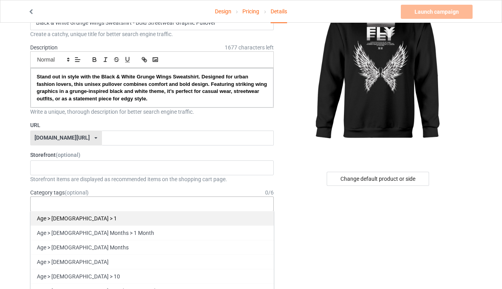
paste input "grunge sweatshirt"
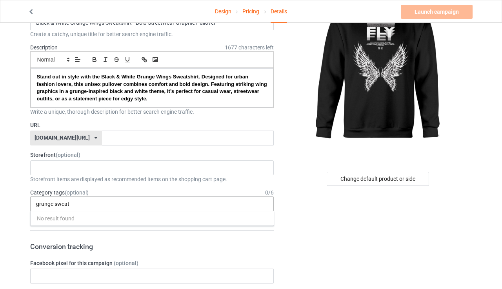
type input "grunge sweat"
click at [88, 197] on div "grunge sweat No result found 1 1 Month 1-12 Months 1-19 10 10 Month 100 10K Run…" at bounding box center [152, 204] width 244 height 15
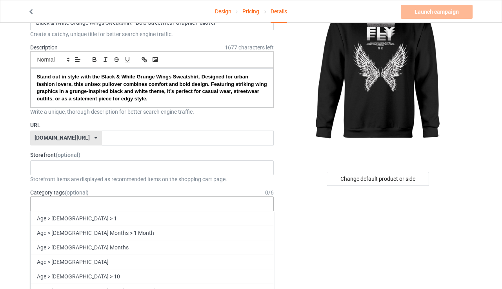
paste input "grunge sweatshirt, streetwear, wings graphic, edgy fashion, black and white pul…"
type input "grunge sweatshirt, streetwear, wings graphic, edgy fashion, black and white pul…"
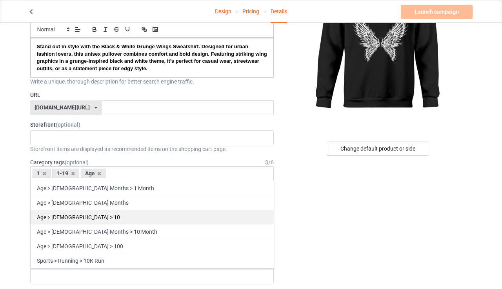
scroll to position [87, 0]
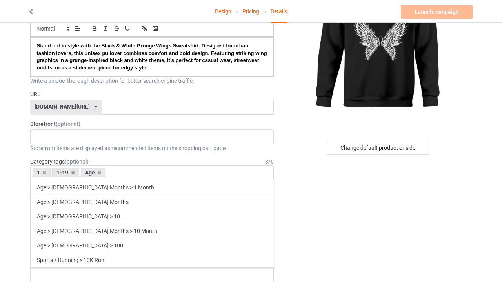
click at [124, 167] on div "1 1-19 Age Age > [DEMOGRAPHIC_DATA] Months > 1 Month Age > [DEMOGRAPHIC_DATA] M…" at bounding box center [152, 173] width 244 height 15
click at [102, 169] on div "Age" at bounding box center [93, 172] width 25 height 9
click at [100, 170] on icon at bounding box center [99, 172] width 4 height 5
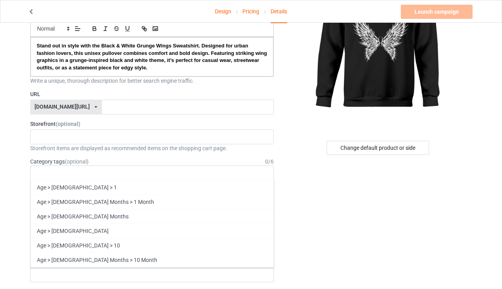
click at [98, 168] on div "Age > [DEMOGRAPHIC_DATA] > 1 Age > [DEMOGRAPHIC_DATA] Months > 1 Month Age > [D…" at bounding box center [152, 173] width 244 height 15
click at [62, 171] on div "Age > [DEMOGRAPHIC_DATA] > 1 Age > [DEMOGRAPHIC_DATA] Months > 1 Month Age > [D…" at bounding box center [152, 173] width 244 height 15
paste input "grunge sweatshirt, streetwear, wings graphic, edgy fashion, black and white pul…"
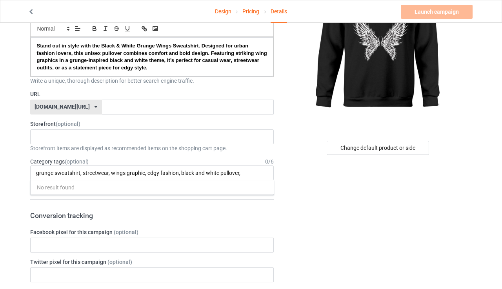
click at [93, 170] on input "grunge sweatshirt, streetwear, wings graphic, edgy fashion, black and white pul…" at bounding box center [172, 173] width 273 height 7
click at [106, 238] on input "text" at bounding box center [152, 245] width 244 height 15
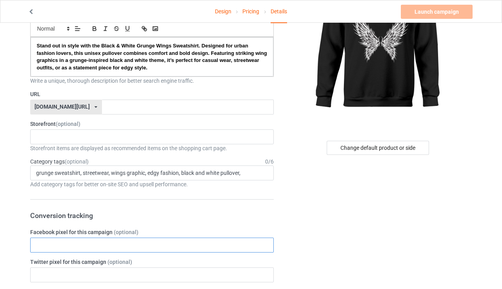
click at [106, 238] on input "text" at bounding box center [152, 245] width 244 height 15
click at [245, 170] on input "grunge sweatshirt, streetwear, wings graphic, edgy fashion, black and white pul…" at bounding box center [172, 173] width 273 height 7
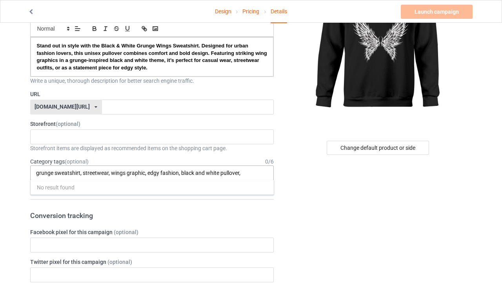
drag, startPoint x: 79, startPoint y: 166, endPoint x: 73, endPoint y: 166, distance: 5.9
click at [73, 170] on input "grunge sweatshirt, streetwear, wings graphic, edgy fashion, black and white pul…" at bounding box center [172, 173] width 273 height 7
click at [35, 167] on div "grunge sweatshirt, streetwear, wings graphic, edgy fashion, black and white pul…" at bounding box center [152, 173] width 244 height 15
drag, startPoint x: 34, startPoint y: 167, endPoint x: 68, endPoint y: 167, distance: 33.7
click at [68, 167] on div "grunge sweatshirt, streetwear, wings graphic, edgy fashion, black and white pul…" at bounding box center [152, 173] width 244 height 15
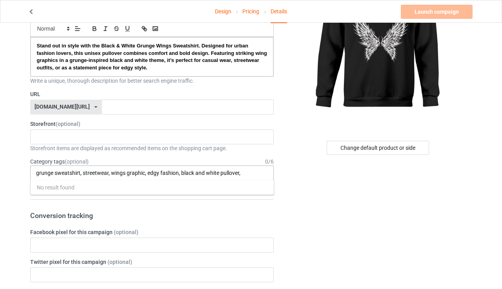
click at [47, 170] on input "grunge sweatshirt, streetwear, wings graphic, edgy fashion, black and white pul…" at bounding box center [172, 173] width 273 height 7
click at [73, 170] on input "grunge sweatshirt, streetwear, wings graphic, edgy fashion, black and white pul…" at bounding box center [172, 173] width 273 height 7
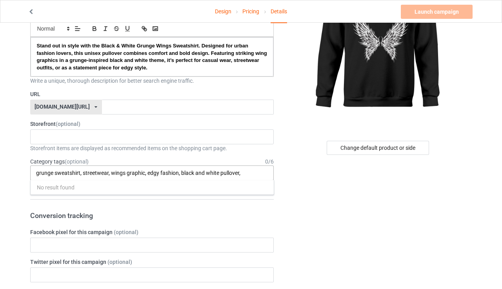
drag, startPoint x: 79, startPoint y: 167, endPoint x: 36, endPoint y: 170, distance: 42.8
click at [36, 170] on input "grunge sweatshirt, streetwear, wings graphic, edgy fashion, black and white pul…" at bounding box center [172, 173] width 273 height 7
paste input "text"
click at [62, 166] on div "grunge sweatshirt No result found 1 1 Month 1-12 Months 1-19 10 10 Month 100 10…" at bounding box center [152, 173] width 244 height 15
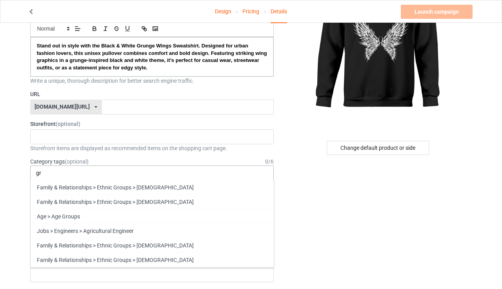
type input "g"
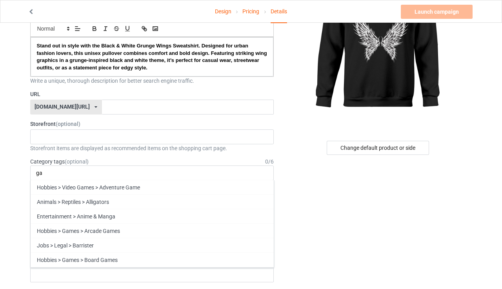
type input "ga"
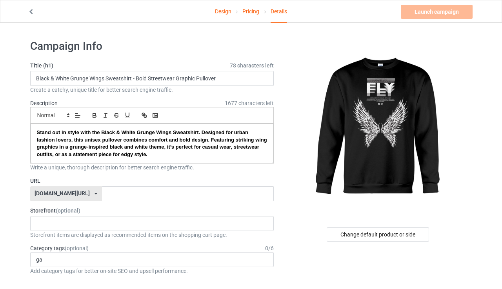
scroll to position [0, 0]
click at [127, 146] on strong "Stand out in style with the Black & White Grunge Wings Sweatshirt. Designed for…" at bounding box center [153, 143] width 232 height 28
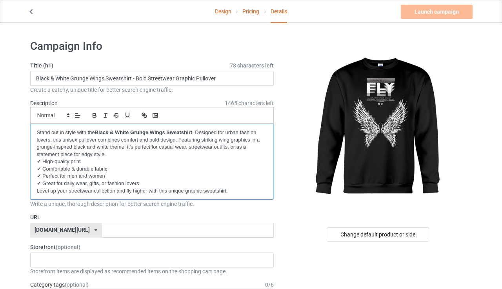
scroll to position [7, 0]
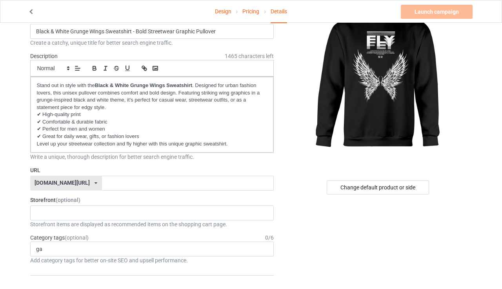
scroll to position [55, 0]
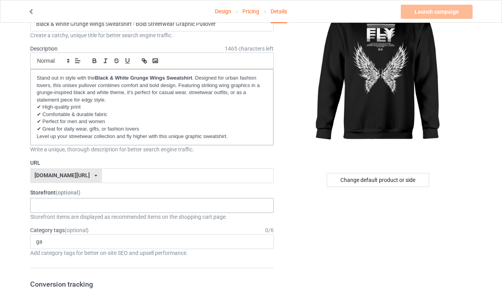
click at [79, 198] on div "No result found" at bounding box center [152, 205] width 244 height 15
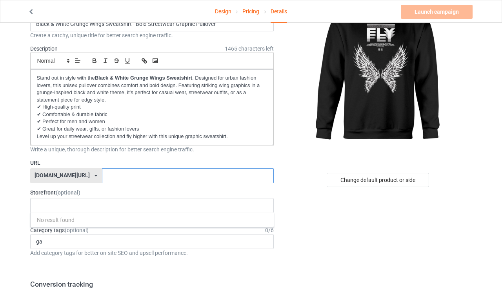
click at [109, 176] on input "text" at bounding box center [188, 175] width 172 height 15
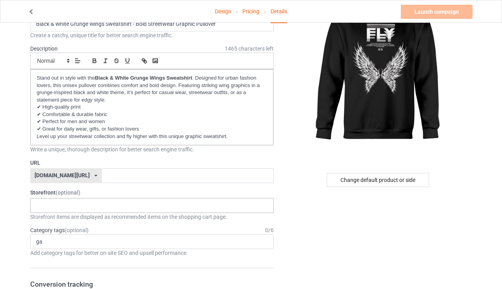
click at [69, 200] on div "No result found" at bounding box center [152, 205] width 244 height 15
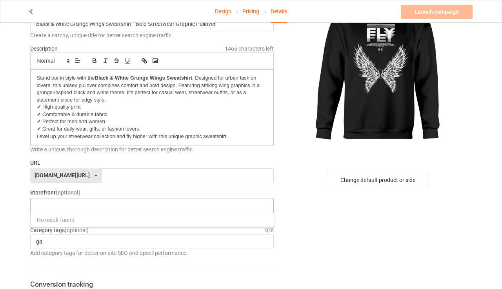
paste input "[URL][DOMAIN_NAME]"
click at [52, 202] on input "[URL][DOMAIN_NAME]" at bounding box center [99, 205] width 126 height 7
click at [51, 202] on input "rirvas-design" at bounding box center [59, 205] width 47 height 7
type input "rirvas design"
click at [71, 202] on input "rirvas design" at bounding box center [59, 205] width 47 height 7
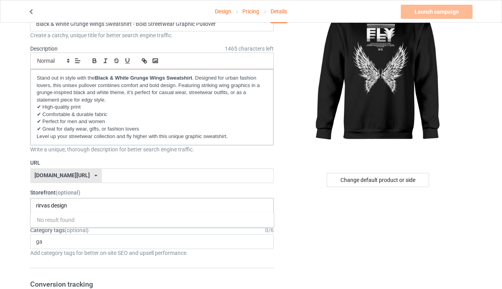
click at [71, 202] on input "rirvas design" at bounding box center [59, 205] width 47 height 7
click at [106, 171] on input "text" at bounding box center [188, 175] width 172 height 15
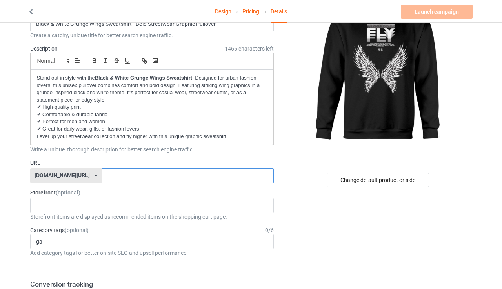
paste input "rirvas design"
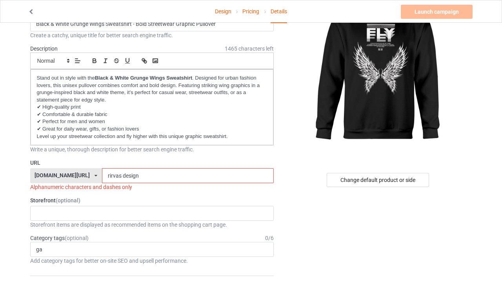
click at [102, 171] on input "rirvas design" at bounding box center [188, 175] width 172 height 15
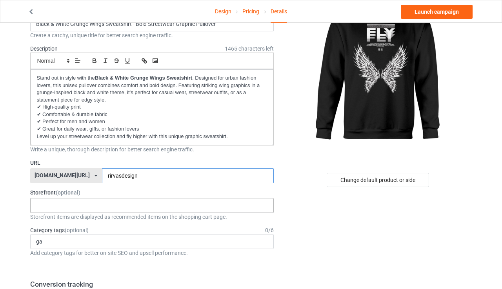
type input "rirvasdesign"
click at [109, 198] on div "No result found" at bounding box center [152, 205] width 244 height 15
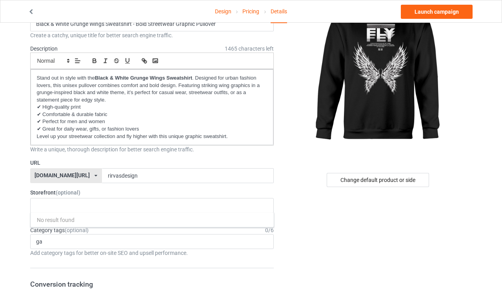
click at [70, 173] on div "[DOMAIN_NAME][URL] [DOMAIN_NAME][URL] 587d0d41cee36fd012c64a69" at bounding box center [66, 175] width 72 height 15
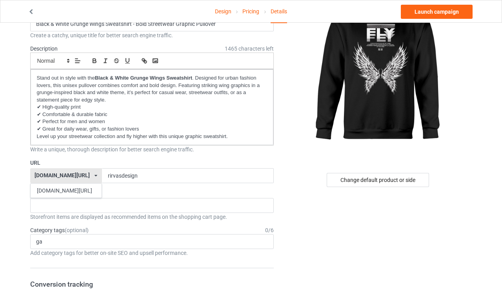
click at [70, 173] on div "[DOMAIN_NAME][URL] [DOMAIN_NAME][URL] 587d0d41cee36fd012c64a69" at bounding box center [66, 175] width 72 height 15
click at [94, 191] on div "Storefront (optional) No result found Storefront items are displayed as recomme…" at bounding box center [152, 205] width 244 height 32
drag, startPoint x: 80, startPoint y: 189, endPoint x: 29, endPoint y: 189, distance: 51.8
copy label "Storefront (optional)"
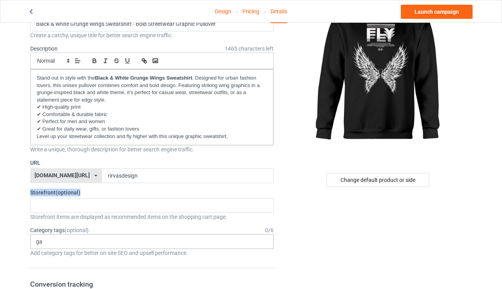
click at [57, 239] on div "ga Hobbies > Video Games > Adventure Game Animals > Reptiles > Alligators Enter…" at bounding box center [152, 241] width 244 height 15
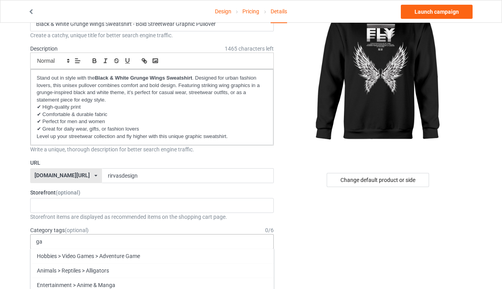
click at [57, 239] on div "ga Hobbies > Video Games > Adventure Game Animals > Reptiles > Alligators Enter…" at bounding box center [152, 241] width 244 height 15
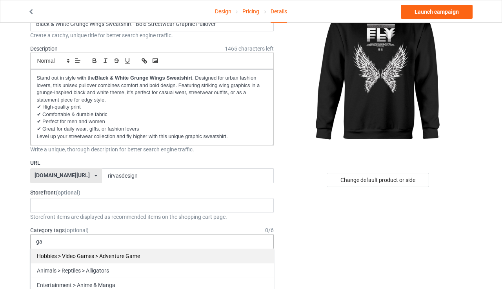
click at [67, 251] on div "Hobbies > Video Games > Adventure Game" at bounding box center [152, 256] width 243 height 15
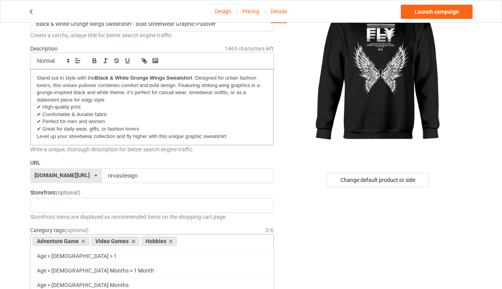
click at [67, 251] on div "Age > [DEMOGRAPHIC_DATA] > 1" at bounding box center [152, 256] width 243 height 15
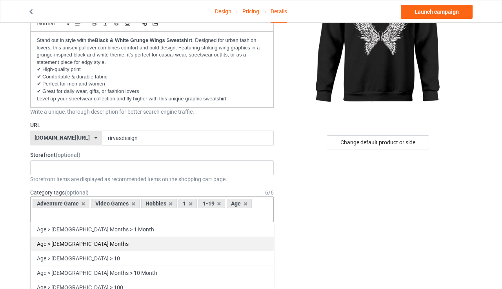
scroll to position [92, 0]
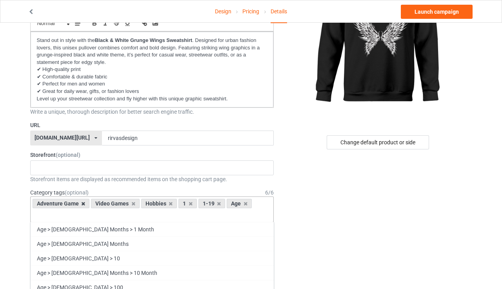
click at [82, 201] on icon at bounding box center [83, 203] width 4 height 5
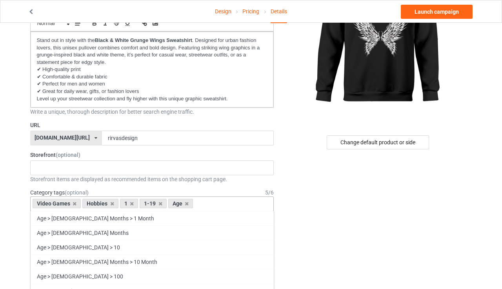
click at [82, 199] on div "Hobbies" at bounding box center [100, 203] width 36 height 9
click at [76, 201] on icon at bounding box center [75, 203] width 4 height 5
click at [76, 199] on div "1" at bounding box center [79, 203] width 18 height 9
click at [81, 201] on icon at bounding box center [82, 203] width 4 height 5
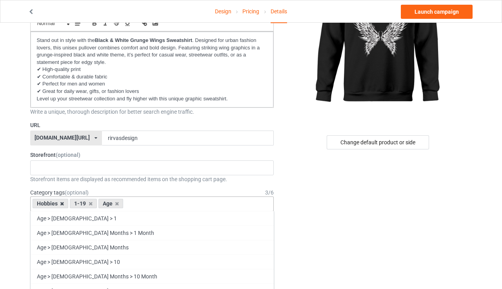
click at [62, 201] on icon at bounding box center [62, 203] width 4 height 5
click at [54, 201] on icon at bounding box center [53, 203] width 4 height 5
click at [50, 201] on icon at bounding box center [51, 203] width 4 height 5
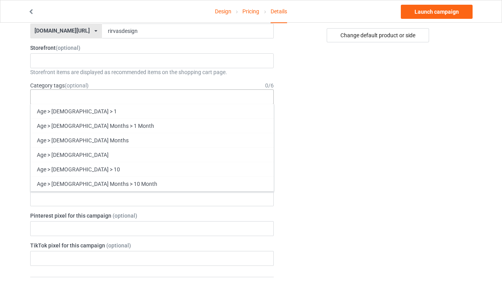
scroll to position [209, 0]
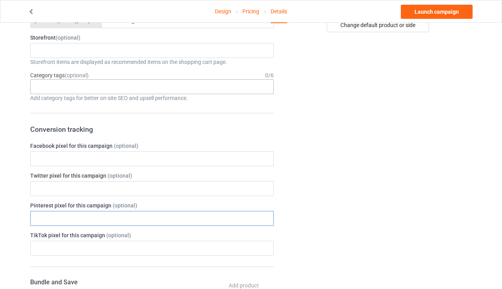
click at [200, 217] on input "text" at bounding box center [152, 218] width 244 height 15
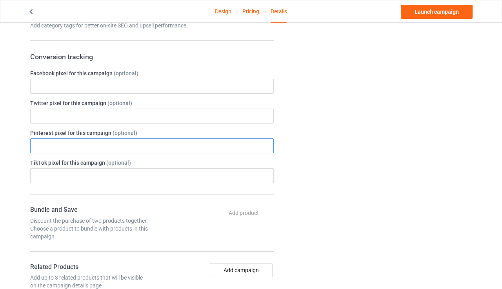
scroll to position [239, 0]
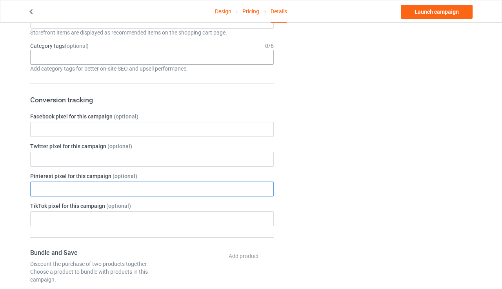
paste input "rirvasdesign"
type input "rirvasdesign"
click at [140, 166] on form "Title (h1) 78 characters left Black & White Grunge Wings Sweatshirt - Bold Stre…" at bounding box center [152, 200] width 244 height 754
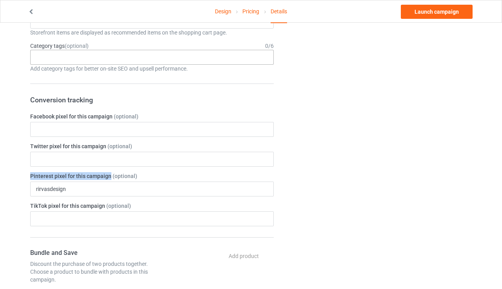
drag, startPoint x: 110, startPoint y: 173, endPoint x: 31, endPoint y: 171, distance: 79.3
click at [31, 172] on label "Pinterest pixel for this campaign (optional)" at bounding box center [152, 176] width 244 height 8
copy label "Pinterest pixel for this campaign"
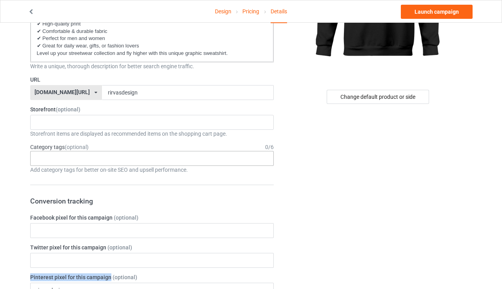
scroll to position [122, 0]
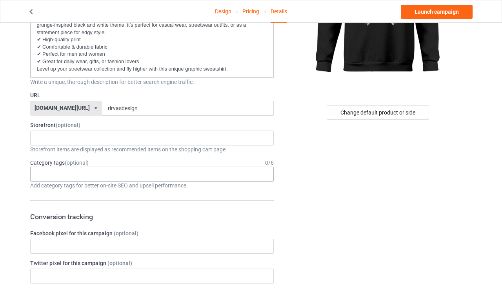
click at [67, 171] on div "Age > [DEMOGRAPHIC_DATA] > 1 Age > [DEMOGRAPHIC_DATA] Months > 1 Month Age > [D…" at bounding box center [152, 174] width 244 height 15
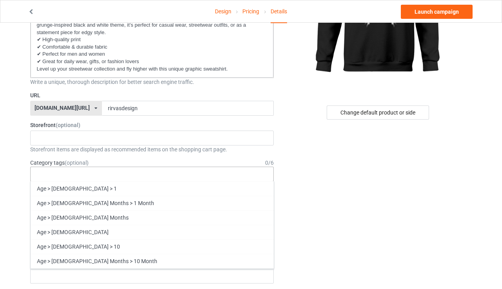
paste input "streetwear"
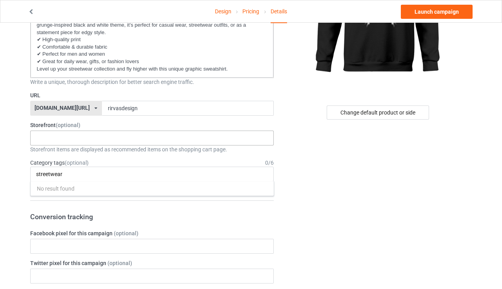
type input "streetwear"
click at [63, 135] on div "No result found" at bounding box center [152, 138] width 244 height 15
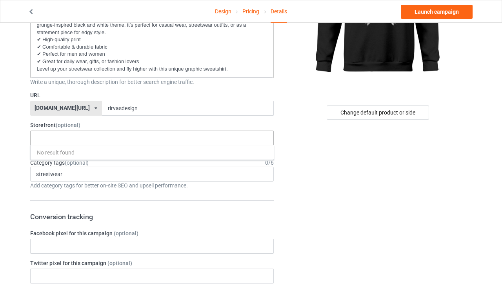
paste input "streetwear"
type input "streetwear"
click at [59, 136] on div "streetwear No result found" at bounding box center [152, 138] width 244 height 15
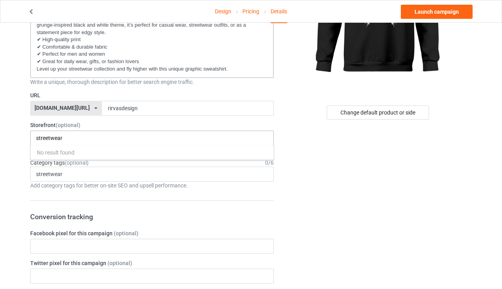
click at [56, 135] on input "streetwear" at bounding box center [55, 138] width 38 height 7
click at [48, 171] on input "streetwear" at bounding box center [55, 174] width 38 height 7
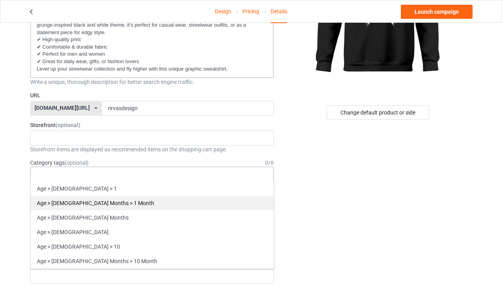
paste input "unisex sweater"
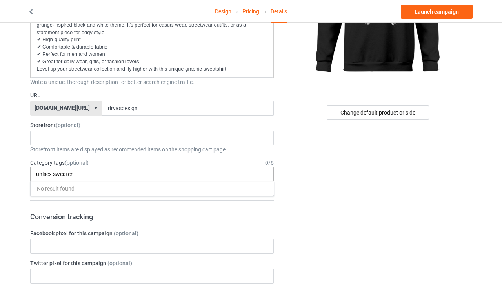
click at [54, 171] on input "unisex sweater" at bounding box center [61, 174] width 50 height 7
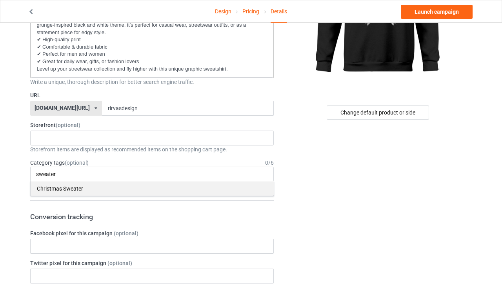
type input "sweater"
click at [68, 181] on div "Christmas Sweater" at bounding box center [152, 188] width 243 height 15
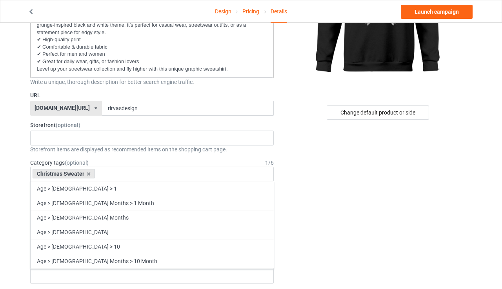
paste input "edgy fashion"
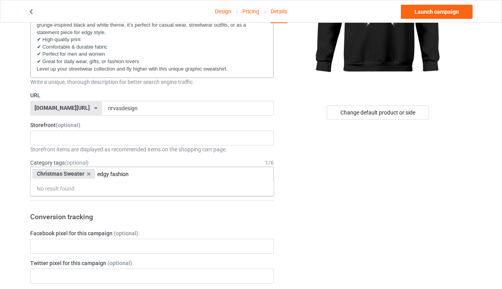
click at [100, 171] on input "edgy fashion" at bounding box center [119, 174] width 44 height 7
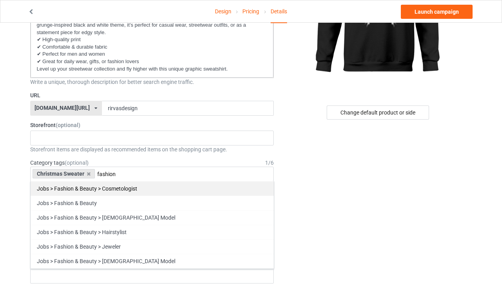
type input "fashion"
click at [119, 182] on div "Jobs > Fashion & Beauty > Cosmetologist" at bounding box center [152, 188] width 243 height 15
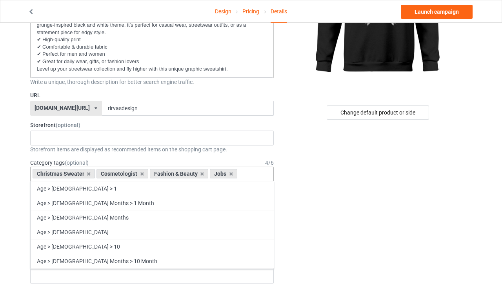
paste input "black and white pullover"
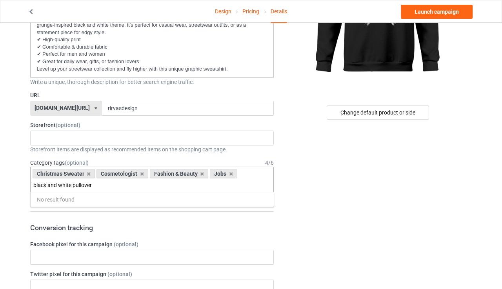
click at [79, 182] on input "black and white pullover" at bounding box center [74, 185] width 82 height 7
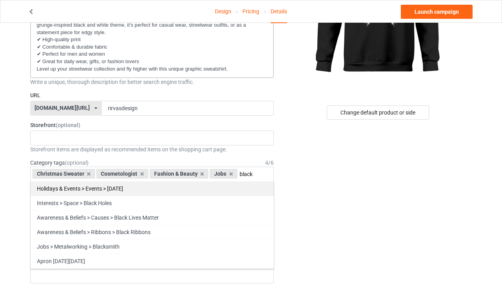
type input "black"
click at [69, 184] on div "Holidays & Events > Events > [DATE]" at bounding box center [152, 188] width 243 height 15
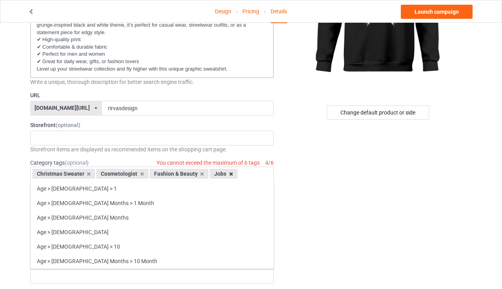
click at [230, 171] on icon at bounding box center [231, 173] width 4 height 5
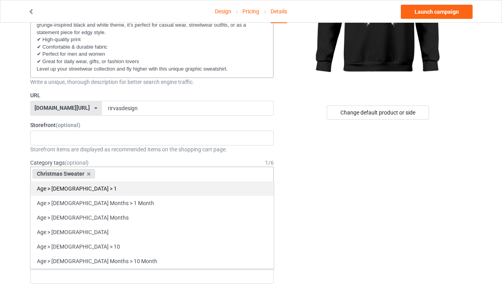
click at [82, 186] on div "Age > [DEMOGRAPHIC_DATA] > 1" at bounding box center [152, 188] width 243 height 15
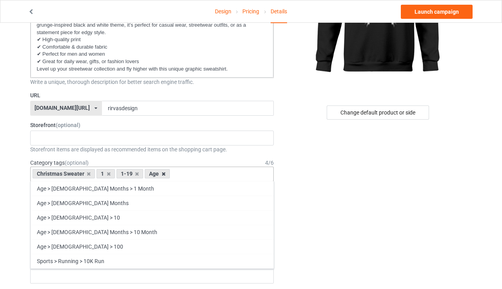
click at [164, 171] on icon at bounding box center [164, 173] width 4 height 5
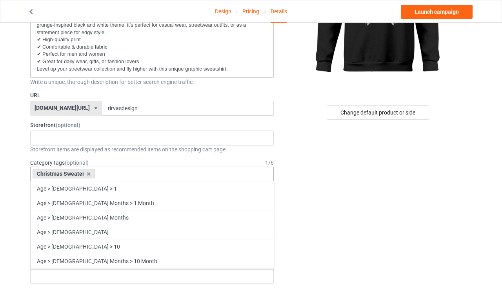
click at [125, 171] on div "Christmas Sweater Age > [DEMOGRAPHIC_DATA] > 1 Age > [DEMOGRAPHIC_DATA] Months …" at bounding box center [152, 174] width 244 height 15
paste input "black and white pullover"
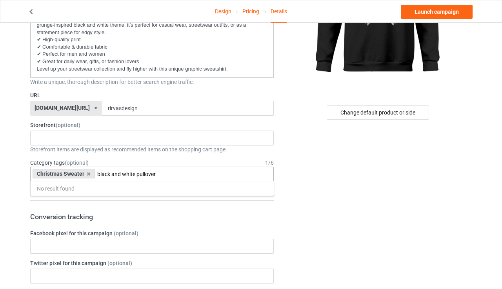
click at [136, 171] on input "black and white pullover" at bounding box center [138, 174] width 82 height 7
click at [152, 167] on div "Christmas Sweater pullover No result found 1 1 Month 1-12 Months 1-19 10 10 Mon…" at bounding box center [152, 174] width 244 height 15
click at [146, 167] on div "Christmas Sweater pullover No result found 1 1 Month 1-12 Months 1-19 10 10 Mon…" at bounding box center [152, 174] width 244 height 15
click at [120, 171] on input "pullover" at bounding box center [112, 174] width 31 height 7
type input "pullover"
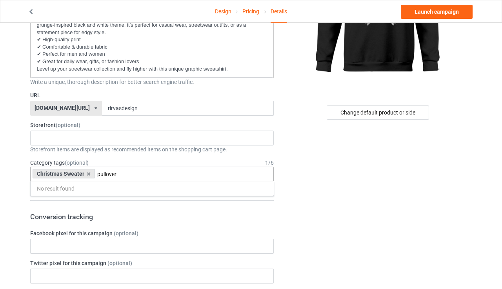
click at [120, 171] on input "pullover" at bounding box center [112, 174] width 31 height 7
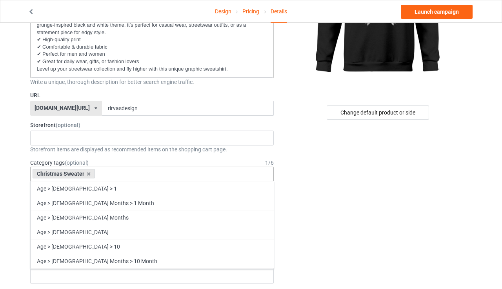
paste input "black and white pullover"
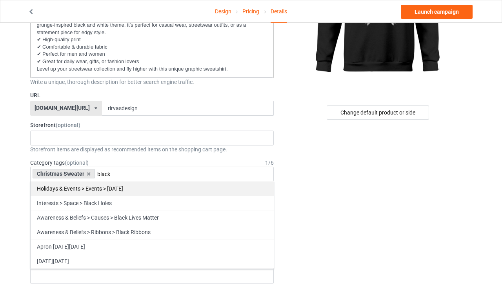
type input "black"
click at [151, 185] on div "Holidays & Events > Events > [DATE]" at bounding box center [152, 188] width 243 height 15
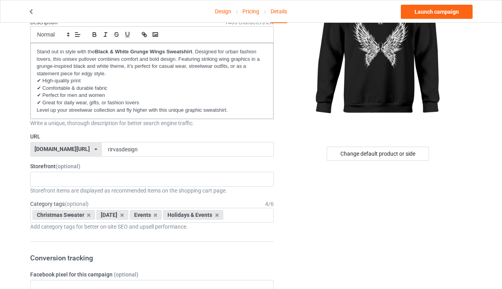
scroll to position [81, 0]
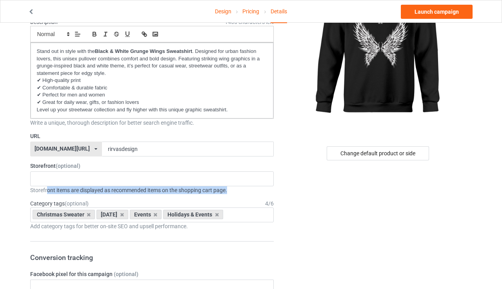
drag, startPoint x: 239, startPoint y: 185, endPoint x: 47, endPoint y: 184, distance: 192.2
click at [47, 186] on div "Storefront items are displayed as recommended items on the shopping cart page." at bounding box center [152, 190] width 244 height 8
click at [142, 187] on div "Storefront items are displayed as recommended items on the shopping cart page." at bounding box center [152, 190] width 244 height 8
drag, startPoint x: 231, startPoint y: 187, endPoint x: 27, endPoint y: 185, distance: 203.6
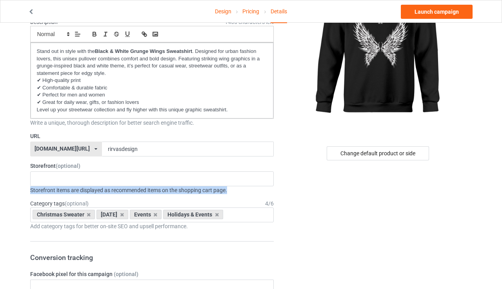
copy div "Storefront items are displayed as recommended items on the shopping cart page."
click at [118, 175] on div "No result found" at bounding box center [152, 178] width 244 height 15
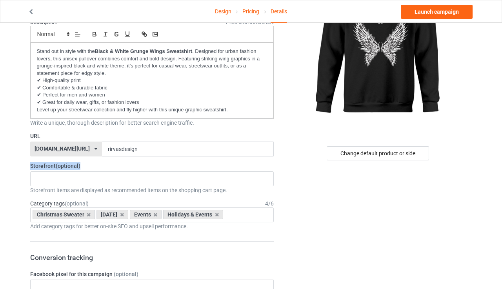
drag, startPoint x: 90, startPoint y: 159, endPoint x: 24, endPoint y: 162, distance: 66.0
copy label "Storefront (optional)"
click at [117, 175] on div "No result found" at bounding box center [152, 178] width 244 height 15
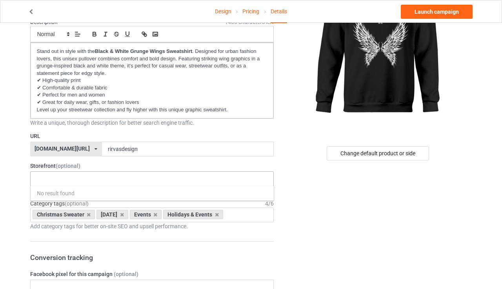
paste input "Urban Grunge Wear"
type input "U"
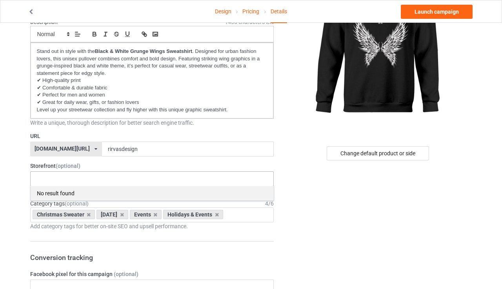
paste input "Street Style Vibes"
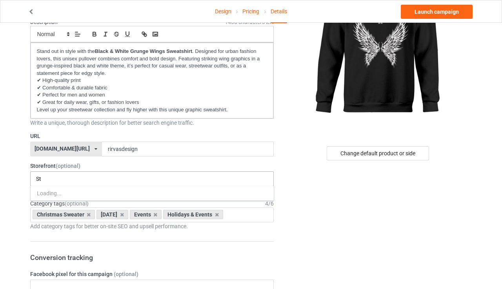
type input "S"
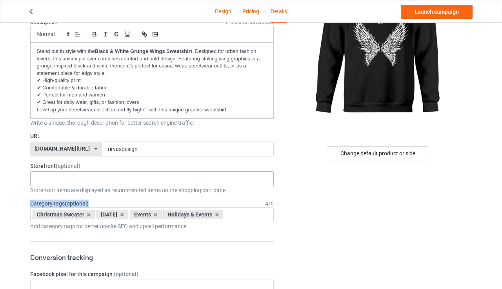
drag, startPoint x: 100, startPoint y: 198, endPoint x: 31, endPoint y: 199, distance: 68.6
click at [31, 200] on div "Category tags (optional) 4 / 6" at bounding box center [152, 204] width 244 height 8
copy label "Category tags (optional)"
click at [95, 222] on div "Christmas Sweater [DATE] Events Holidays & Events Age > [DEMOGRAPHIC_DATA] > 1 …" at bounding box center [152, 214] width 244 height 15
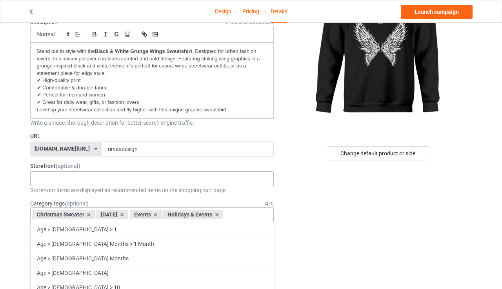
paste input "Sweatshirt"
type input "S"
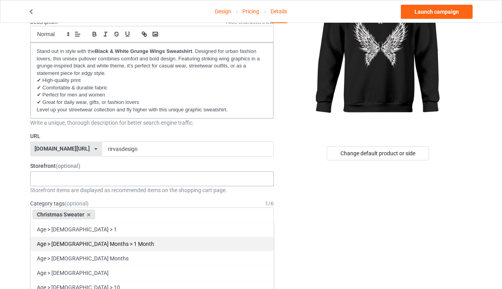
paste input "Pullover"
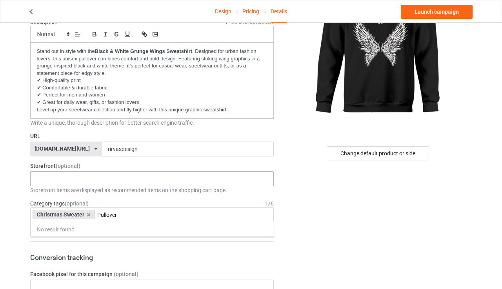
type input "Pullover"
click at [115, 212] on input "Pullover" at bounding box center [112, 215] width 31 height 7
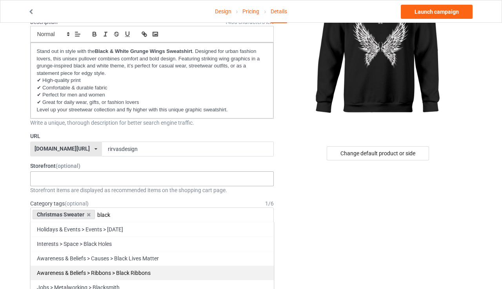
type input "black"
click at [101, 266] on div "Awareness & Beliefs > Ribbons > Black Ribbons" at bounding box center [152, 273] width 243 height 15
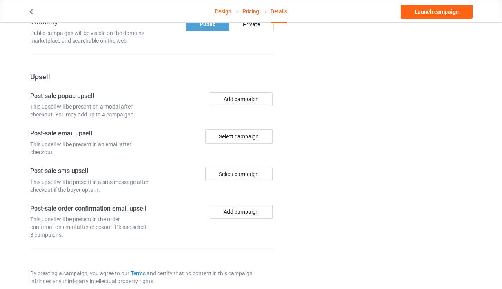
scroll to position [588, 0]
click at [238, 93] on button "Add campaign" at bounding box center [241, 100] width 63 height 14
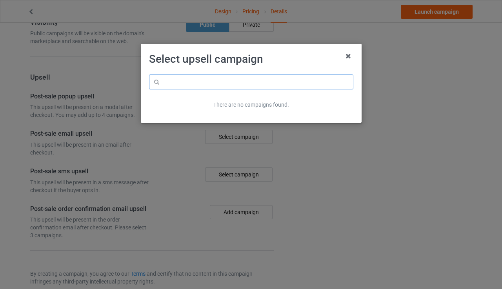
click at [247, 84] on input "text" at bounding box center [251, 82] width 204 height 15
type input "r"
click at [347, 56] on icon at bounding box center [348, 56] width 13 height 13
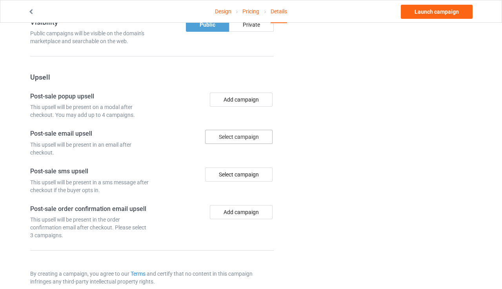
click at [245, 130] on div "Select campaign" at bounding box center [238, 137] width 67 height 14
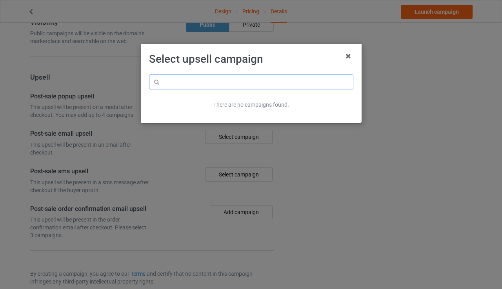
click at [234, 80] on input "text" at bounding box center [251, 82] width 204 height 15
type input "r"
click at [350, 59] on icon at bounding box center [348, 56] width 13 height 13
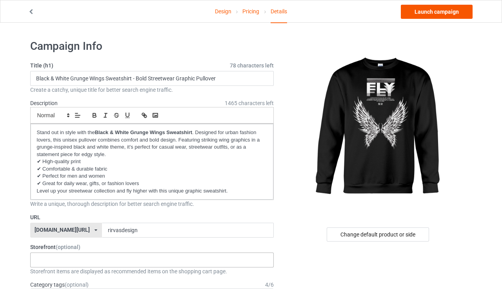
click at [429, 11] on link "Launch campaign" at bounding box center [437, 12] width 72 height 14
